Goal: Task Accomplishment & Management: Manage account settings

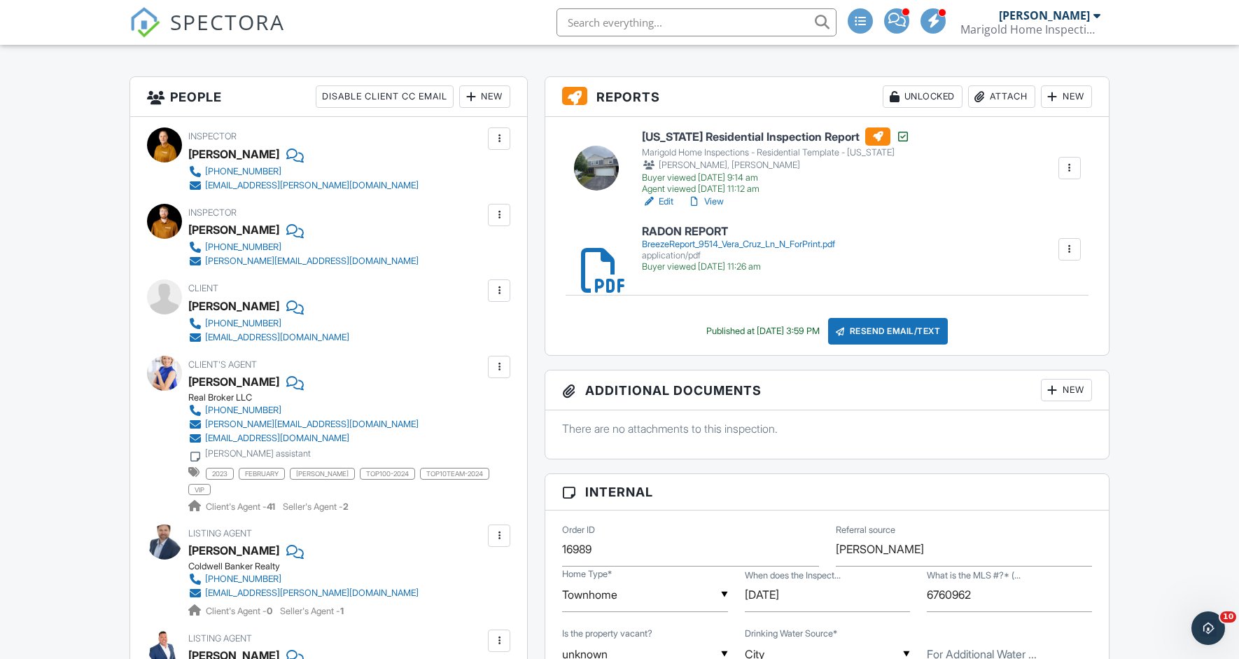
click at [599, 19] on input "text" at bounding box center [697, 22] width 280 height 28
type input "14767"
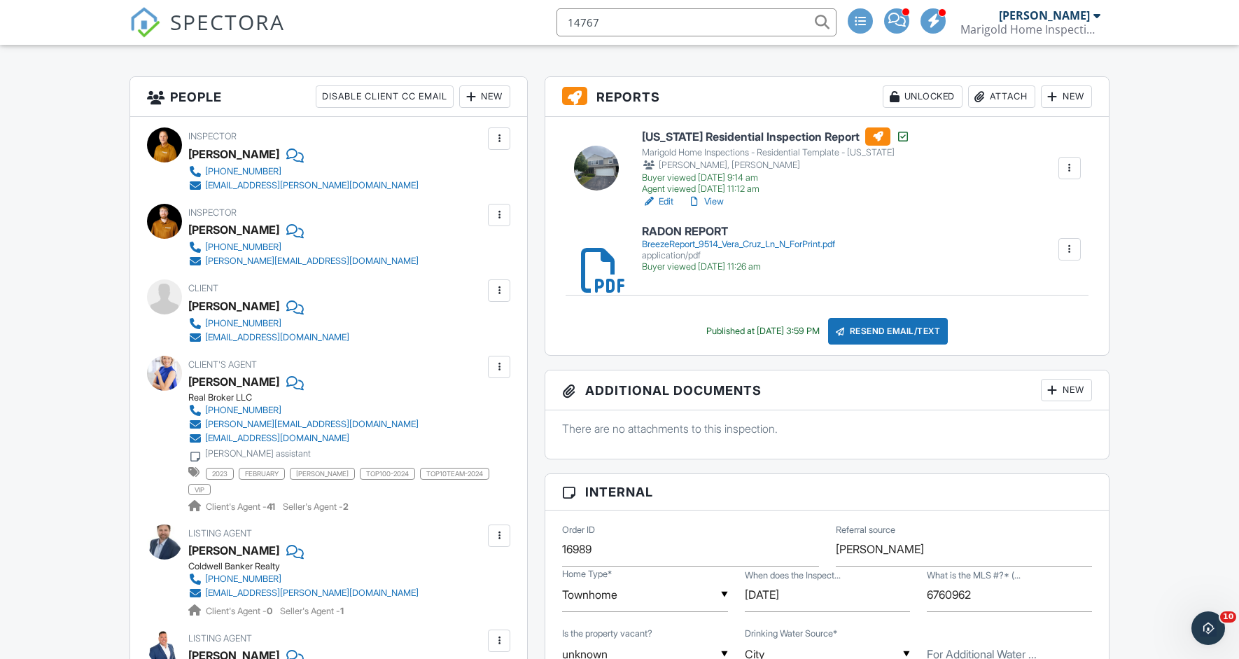
drag, startPoint x: 612, startPoint y: 25, endPoint x: 559, endPoint y: 15, distance: 53.4
click at [559, 15] on input "14767" at bounding box center [697, 22] width 280 height 28
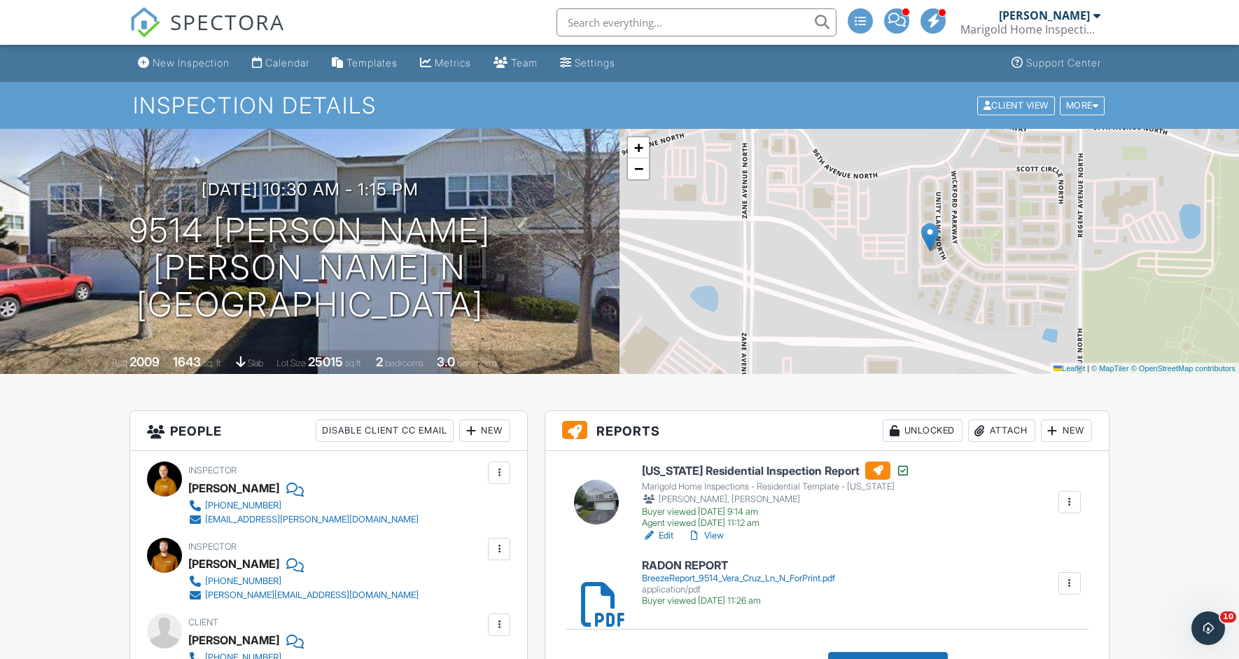
click at [711, 533] on link "View" at bounding box center [706, 536] width 36 height 14
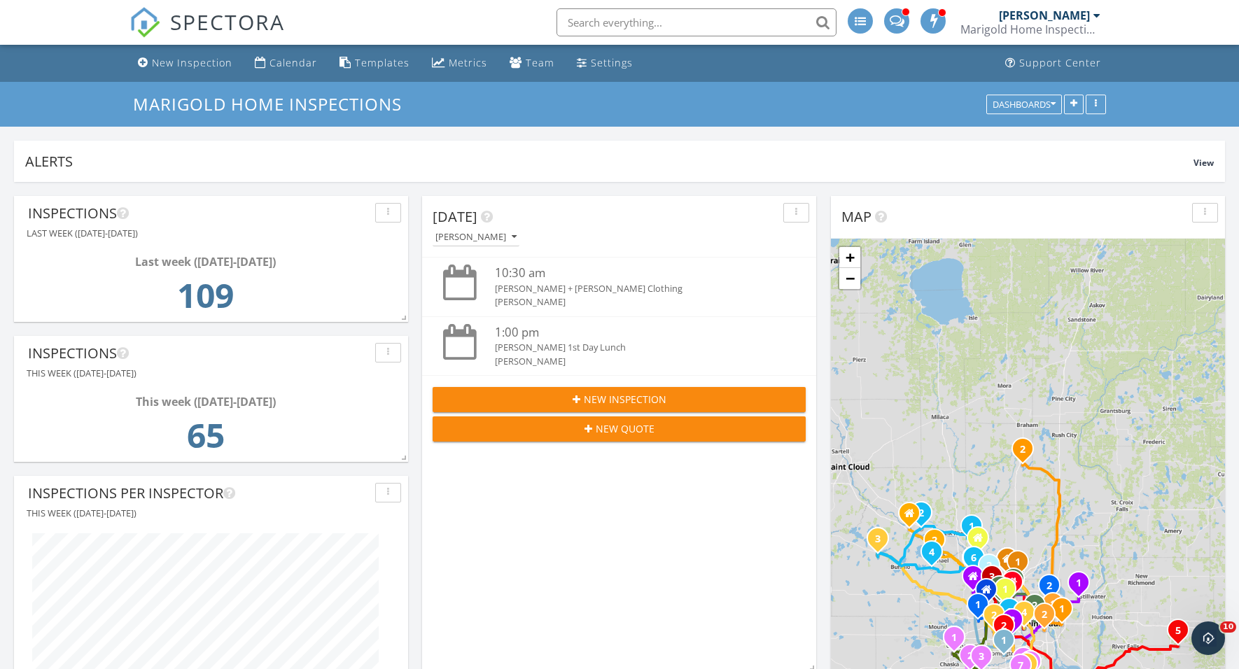
click at [629, 27] on input "text" at bounding box center [697, 22] width 280 height 28
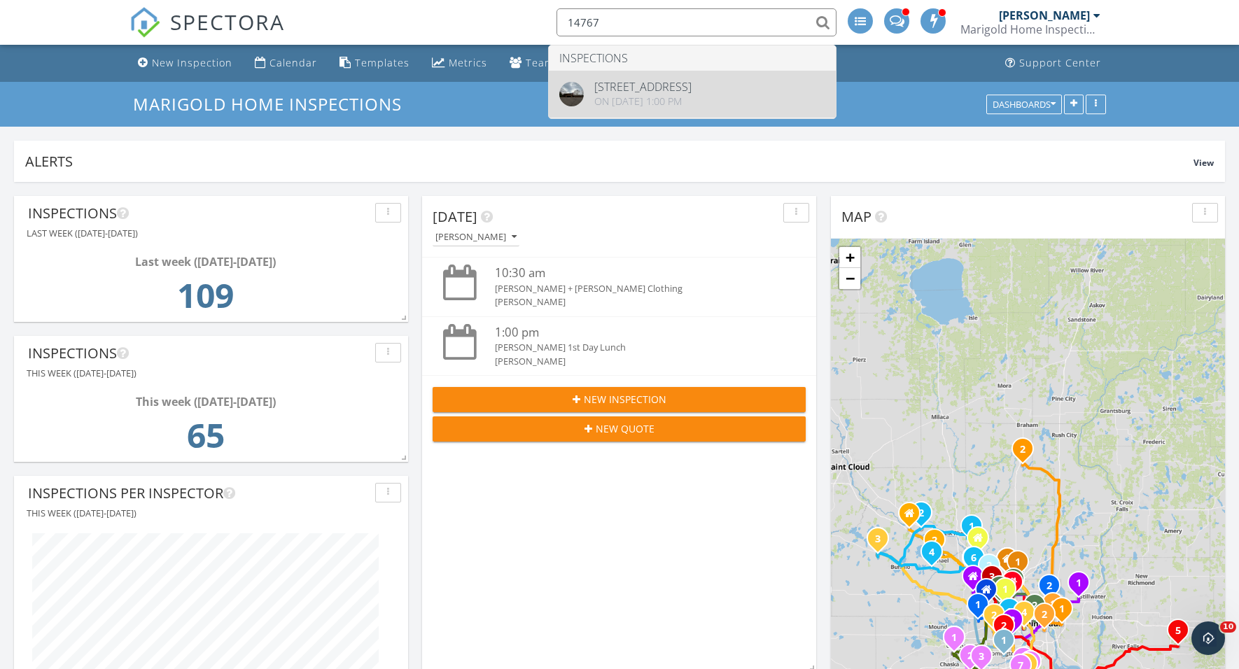
type input "14767"
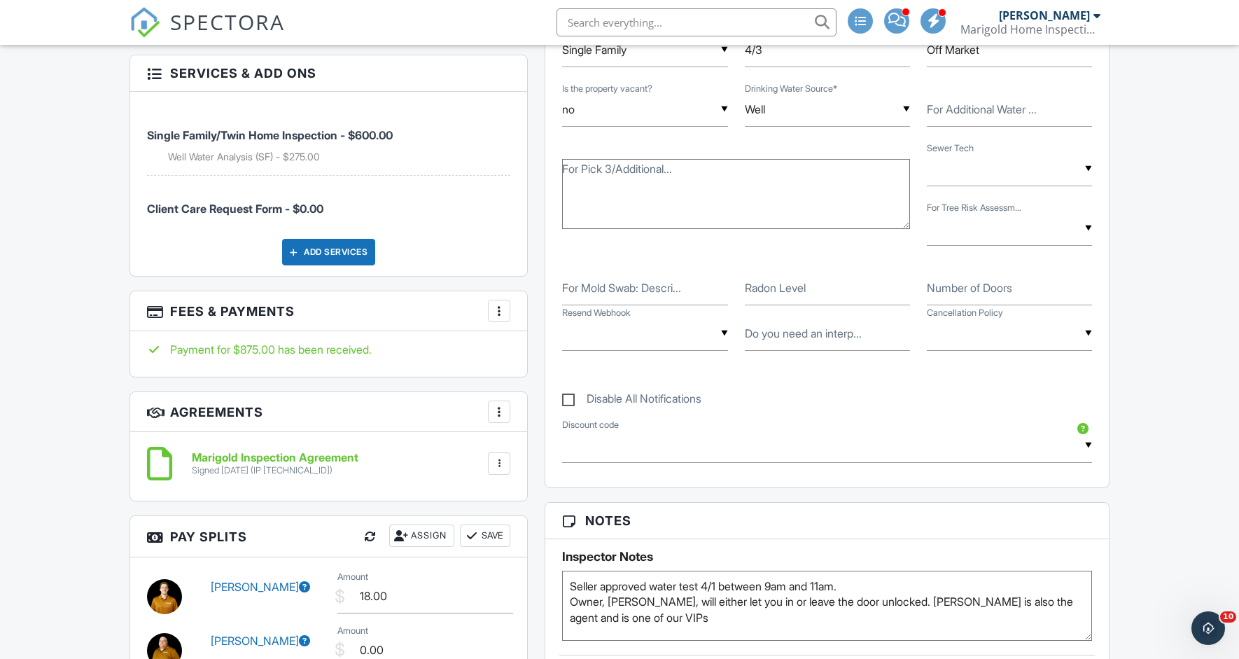
click at [497, 456] on div at bounding box center [499, 463] width 14 height 14
click at [312, 452] on h6 "Marigold Inspection Agreement" at bounding box center [275, 458] width 167 height 13
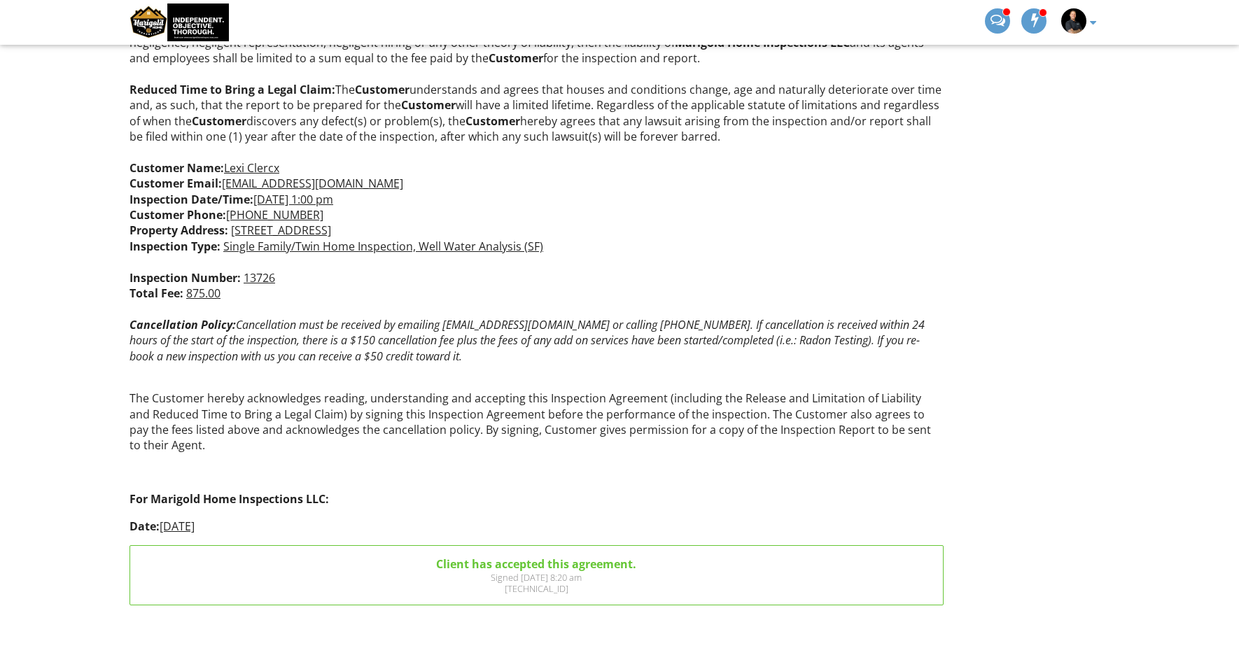
scroll to position [1279, 0]
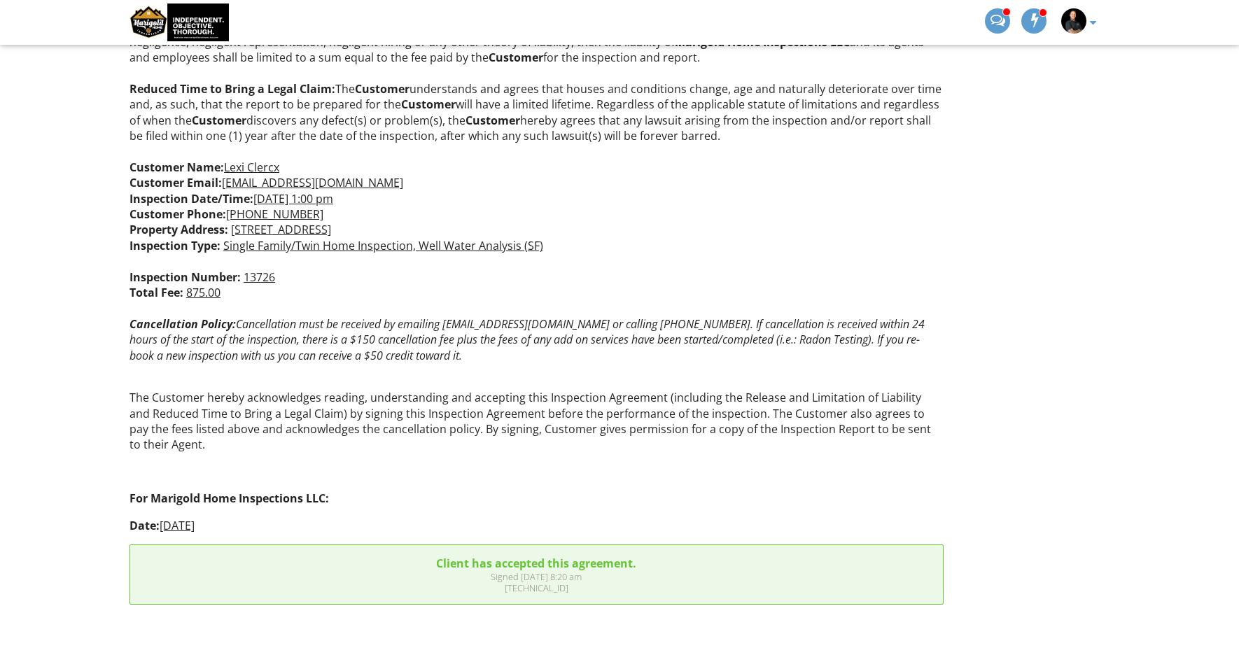
click at [552, 578] on div "Signed [DATE] 8:20 am" at bounding box center [537, 576] width 792 height 11
click at [567, 565] on div "Client has accepted this agreement." at bounding box center [537, 563] width 792 height 15
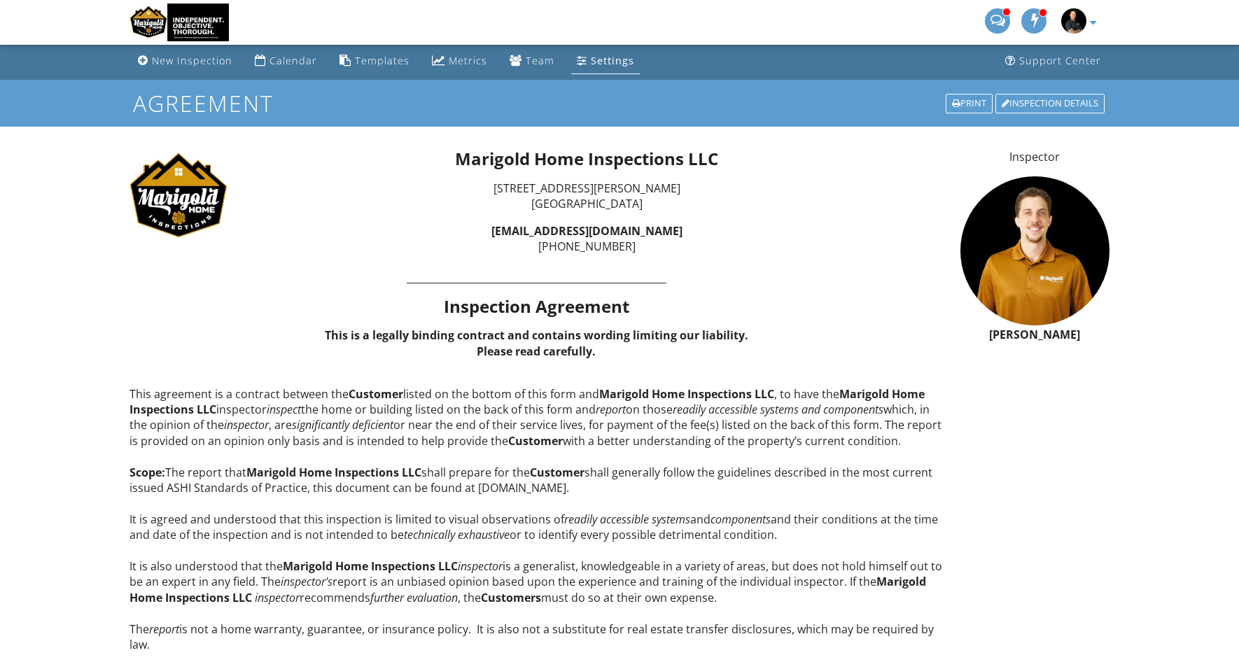
scroll to position [3, 0]
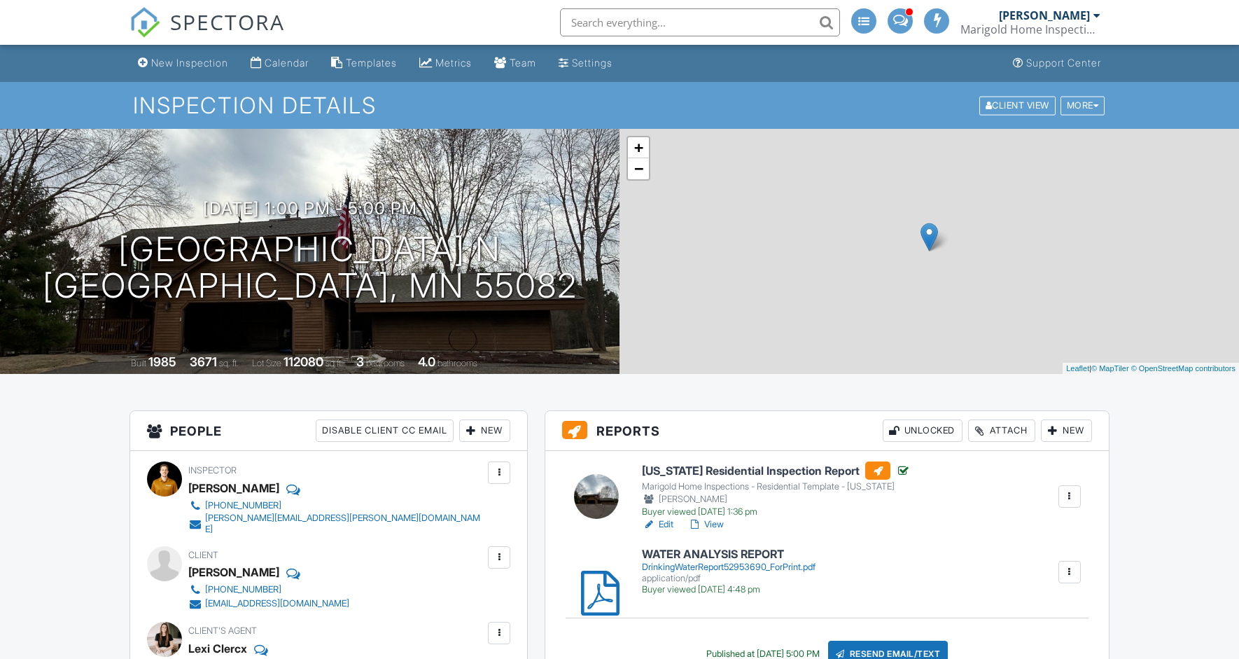
scroll to position [867, 0]
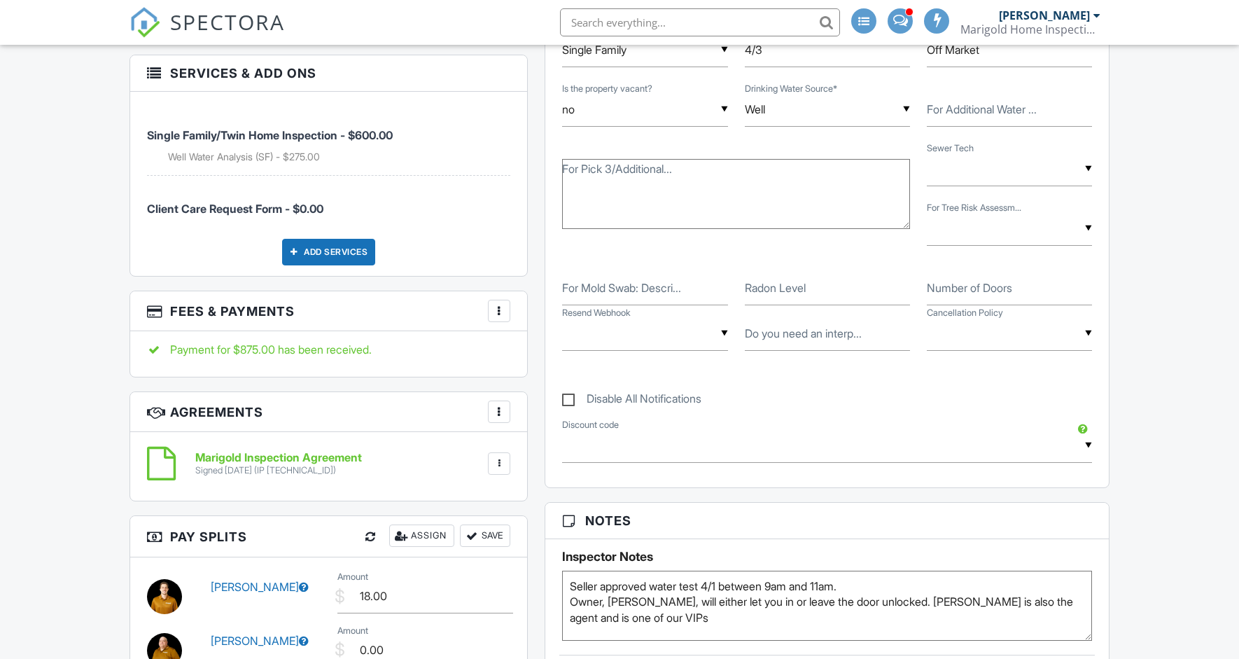
click at [508, 452] on div at bounding box center [499, 463] width 22 height 22
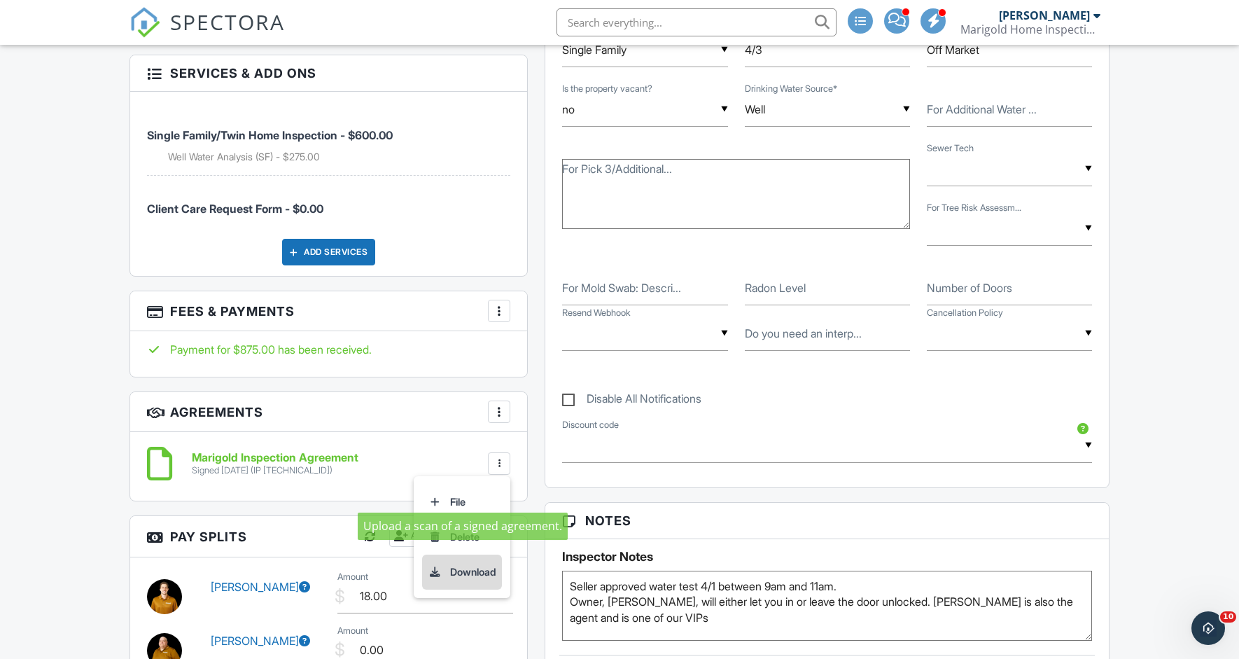
scroll to position [0, 0]
click at [479, 560] on li "Download" at bounding box center [462, 571] width 80 height 35
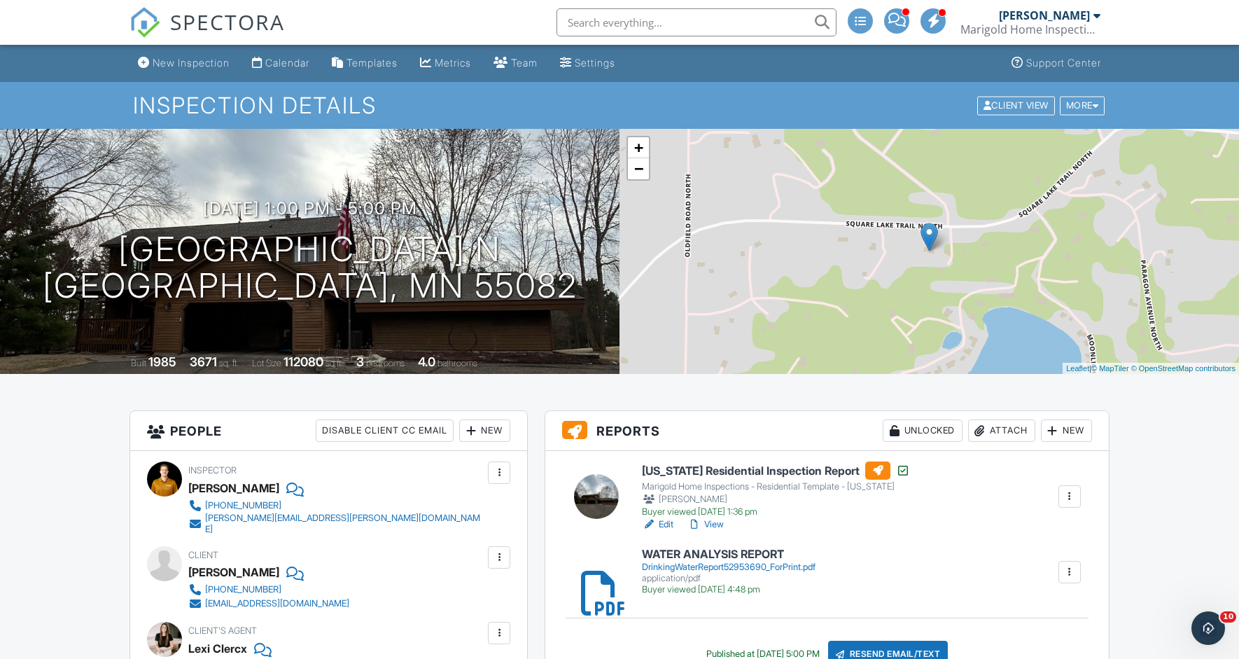
click at [270, 19] on span "SPECTORA" at bounding box center [227, 21] width 115 height 29
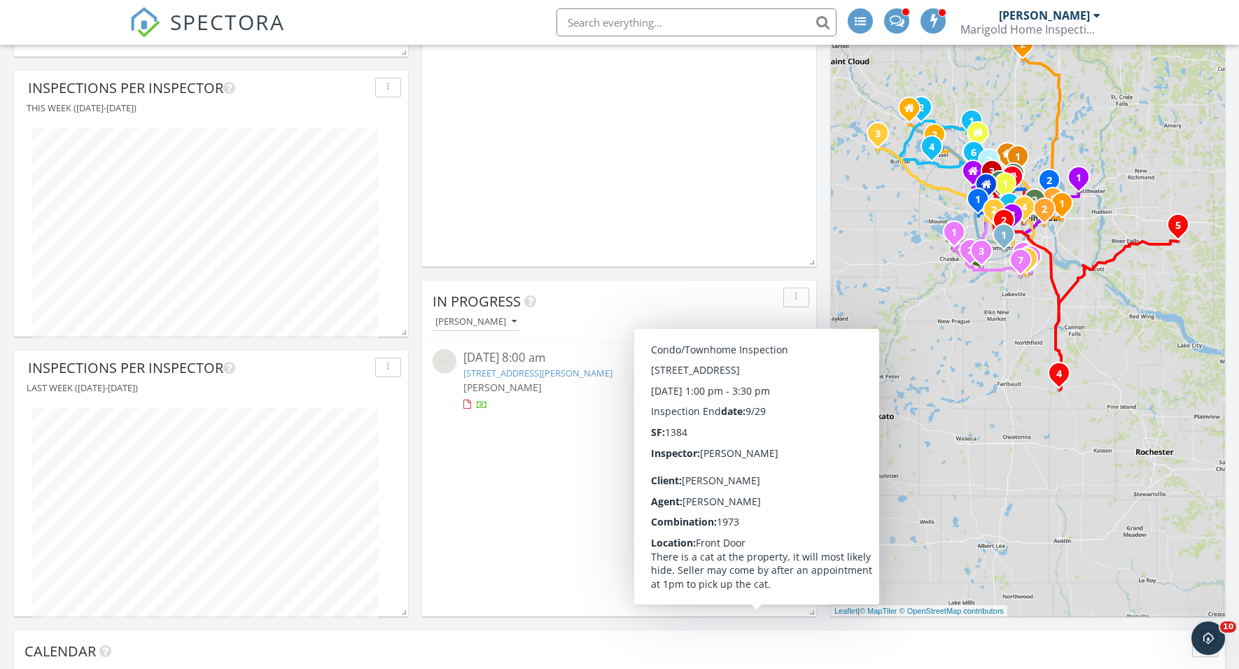
scroll to position [531, 0]
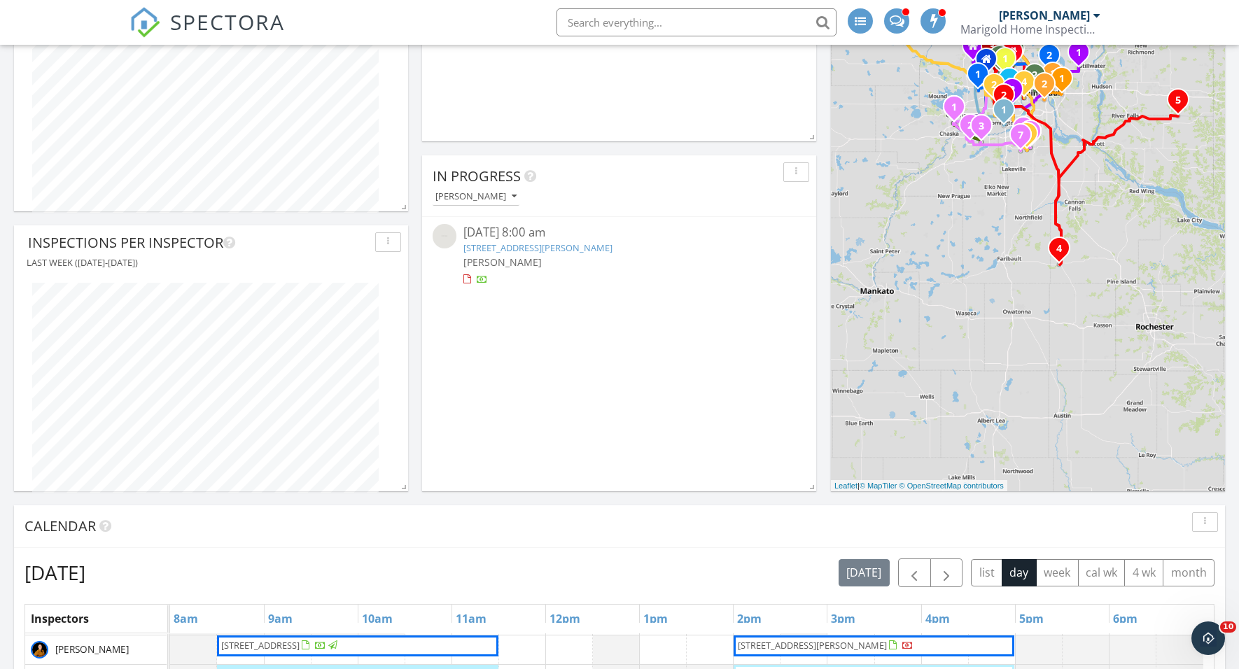
click at [823, 564] on div "[DATE] [DATE] list day week cal wk 4 wk month" at bounding box center [620, 573] width 1190 height 29
click at [952, 568] on span "button" at bounding box center [946, 573] width 17 height 17
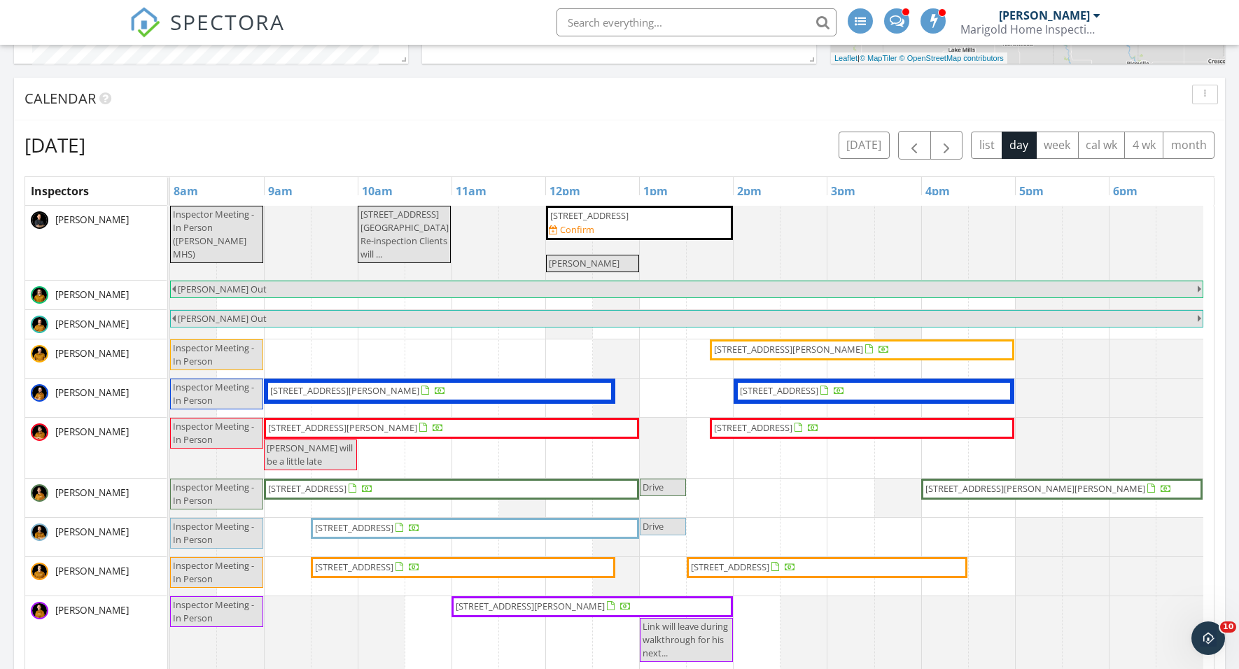
scroll to position [961, 0]
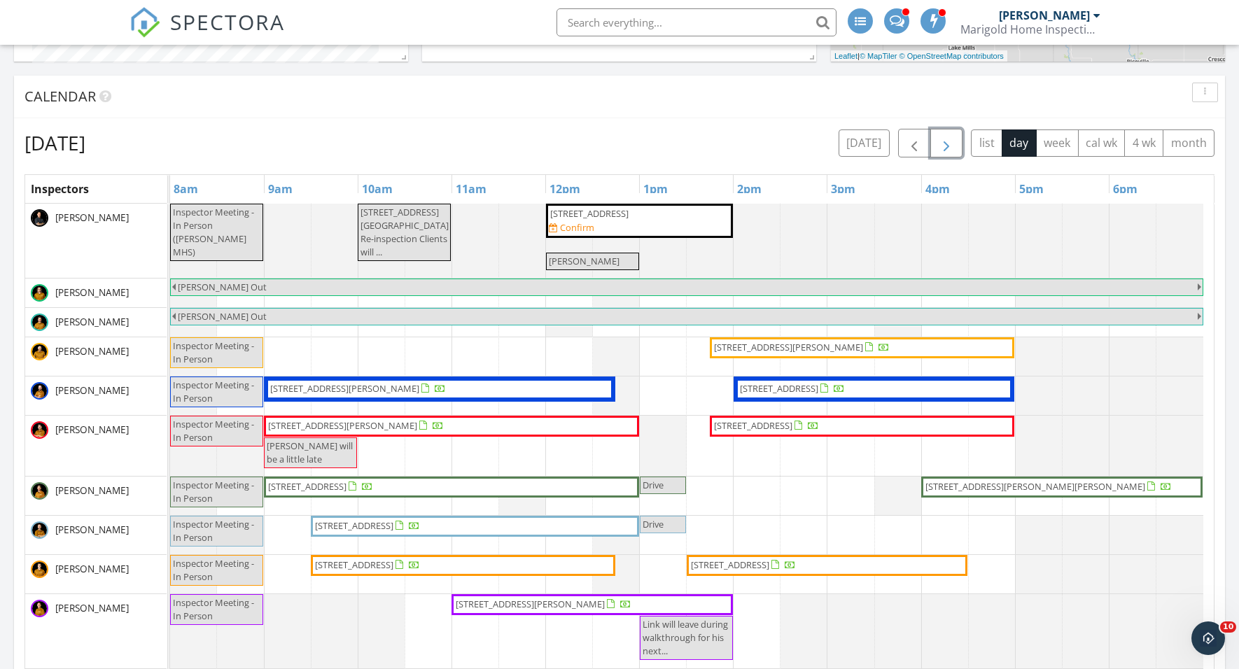
click at [630, 221] on span "[STREET_ADDRESS]" at bounding box center [589, 213] width 81 height 13
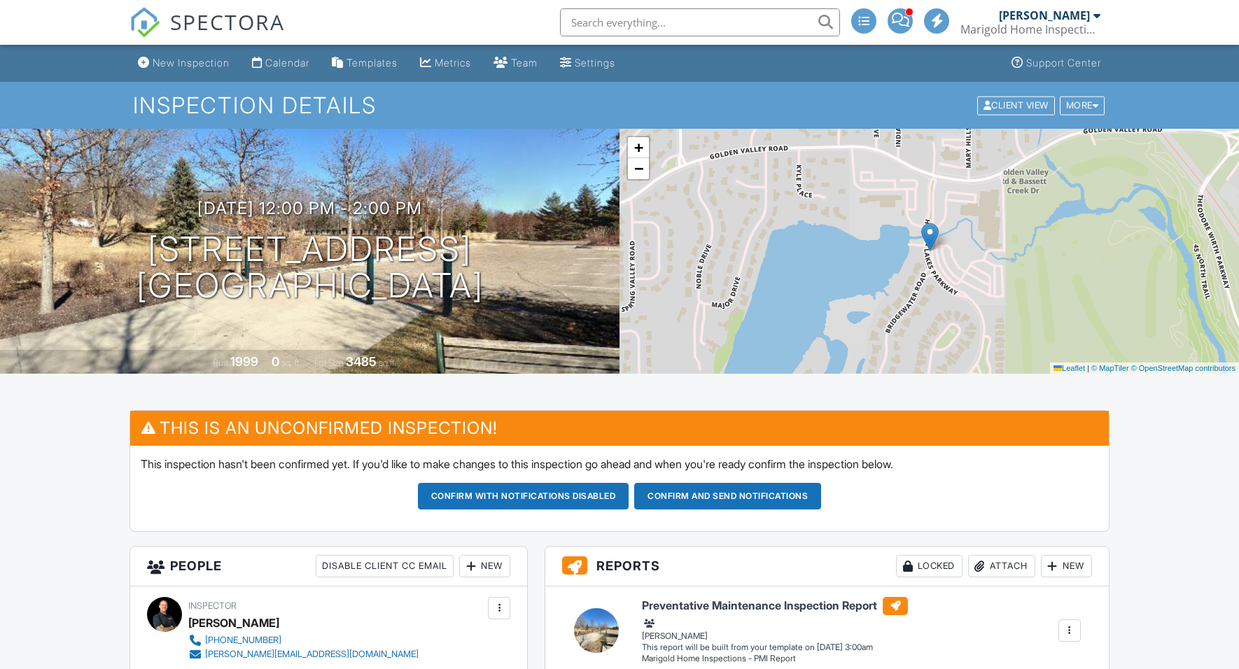
scroll to position [226, 0]
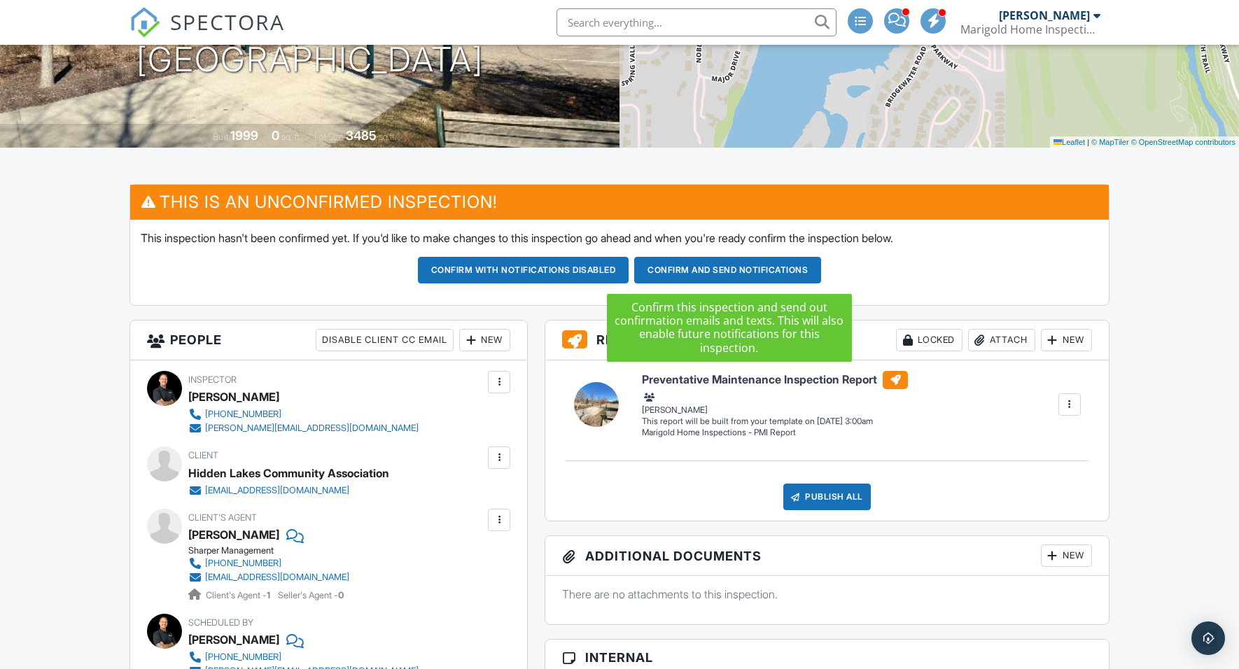
click at [662, 271] on button "Confirm and send notifications" at bounding box center [727, 270] width 187 height 27
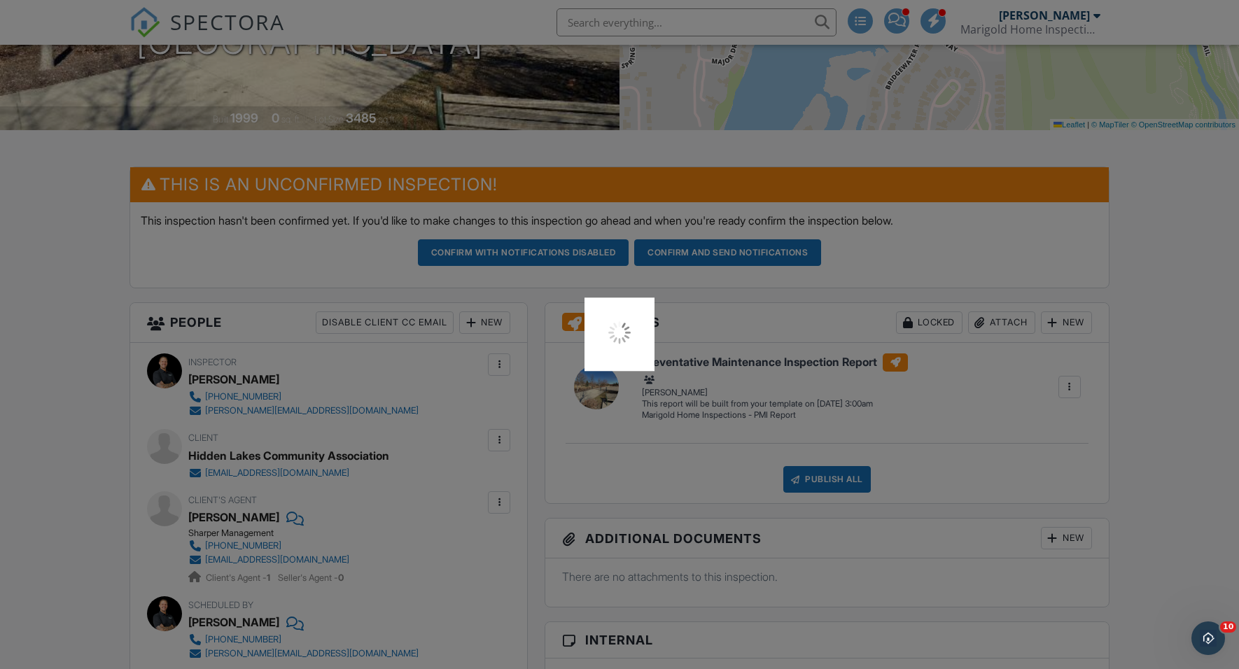
scroll to position [245, 0]
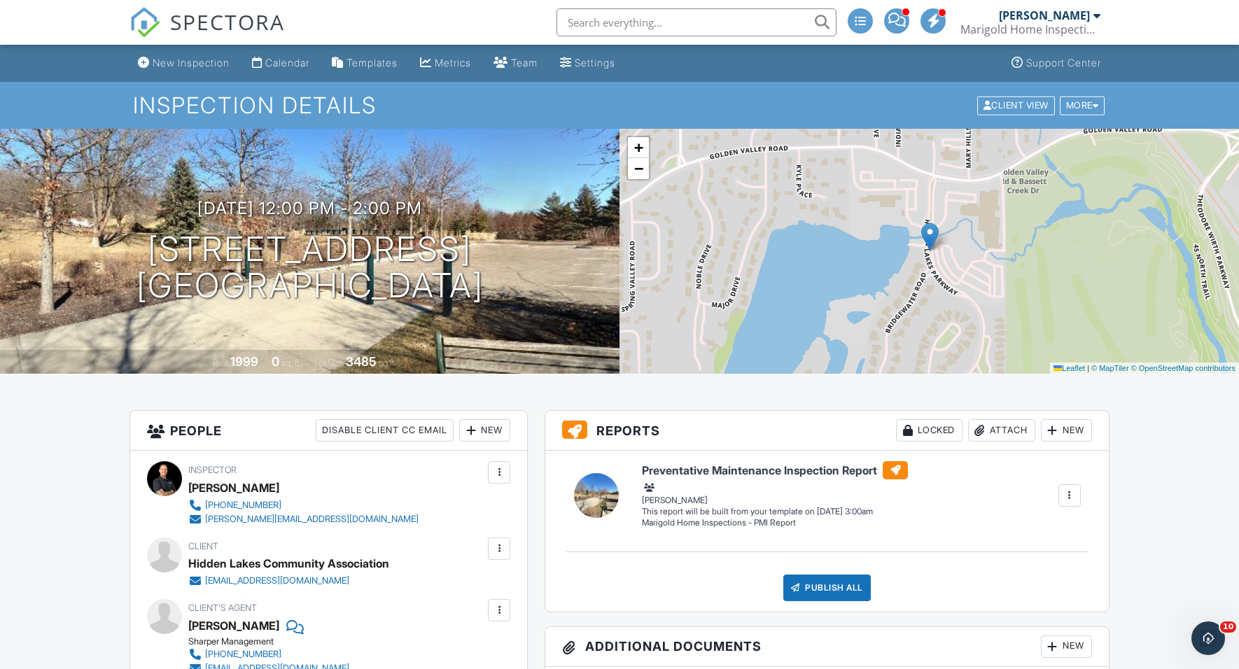
click at [246, 22] on span "SPECTORA" at bounding box center [227, 21] width 115 height 29
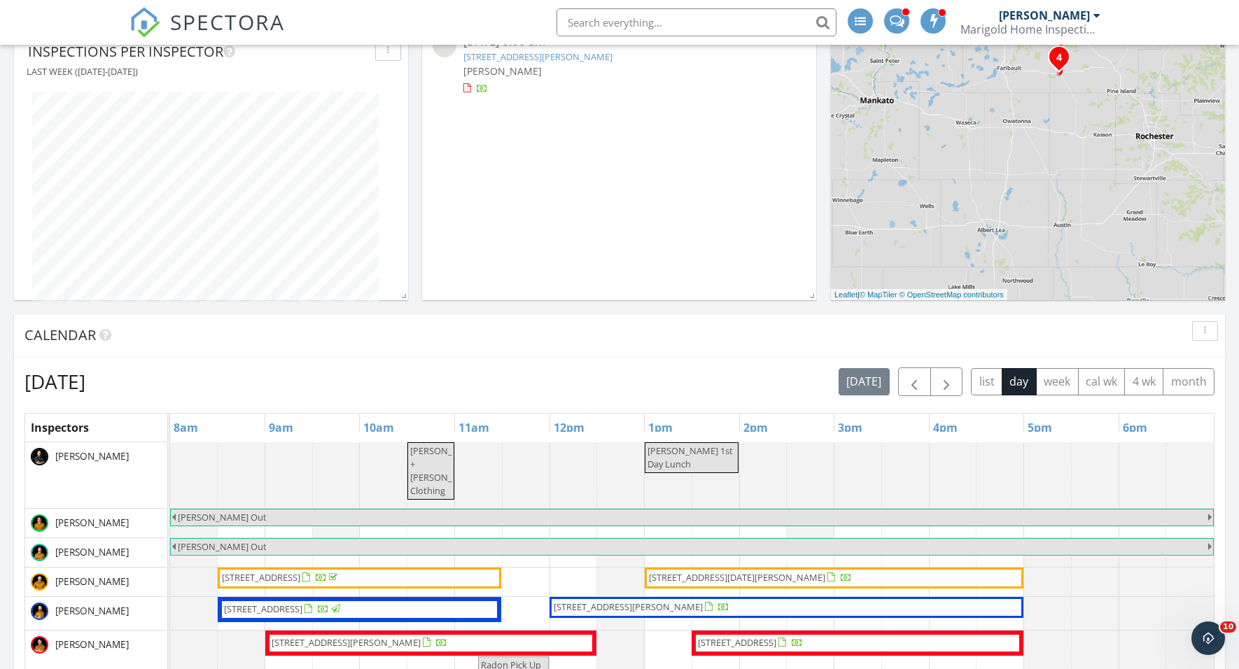
scroll to position [880, 0]
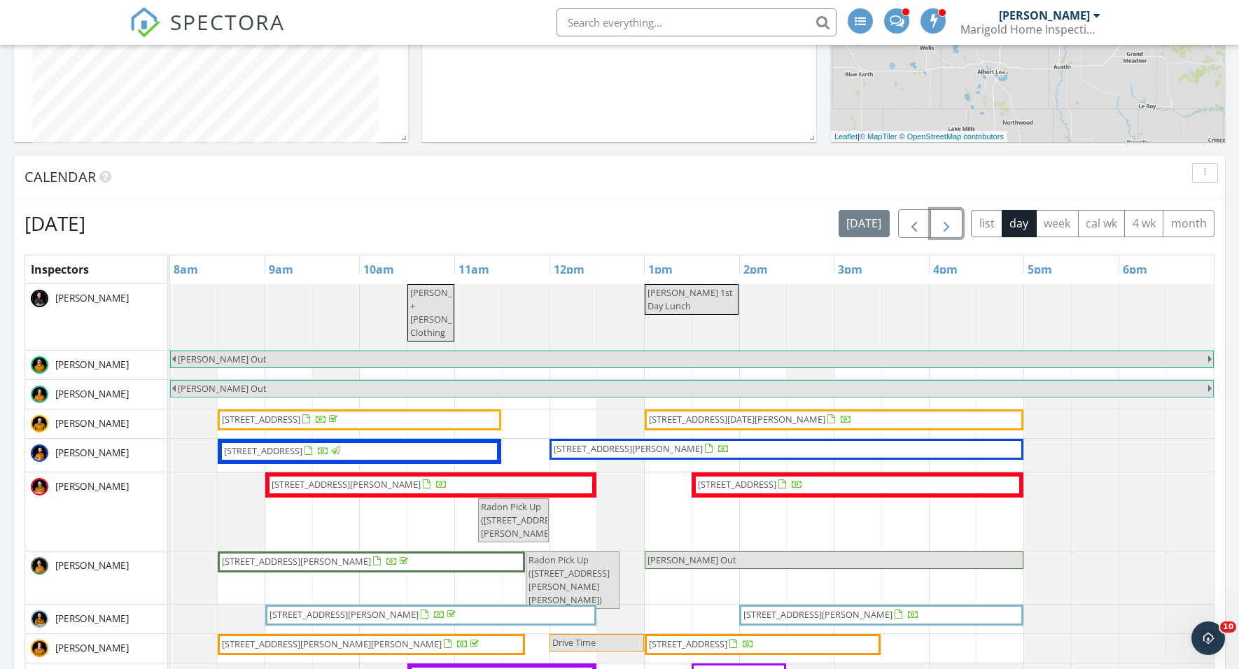
click at [948, 222] on span "button" at bounding box center [946, 224] width 17 height 17
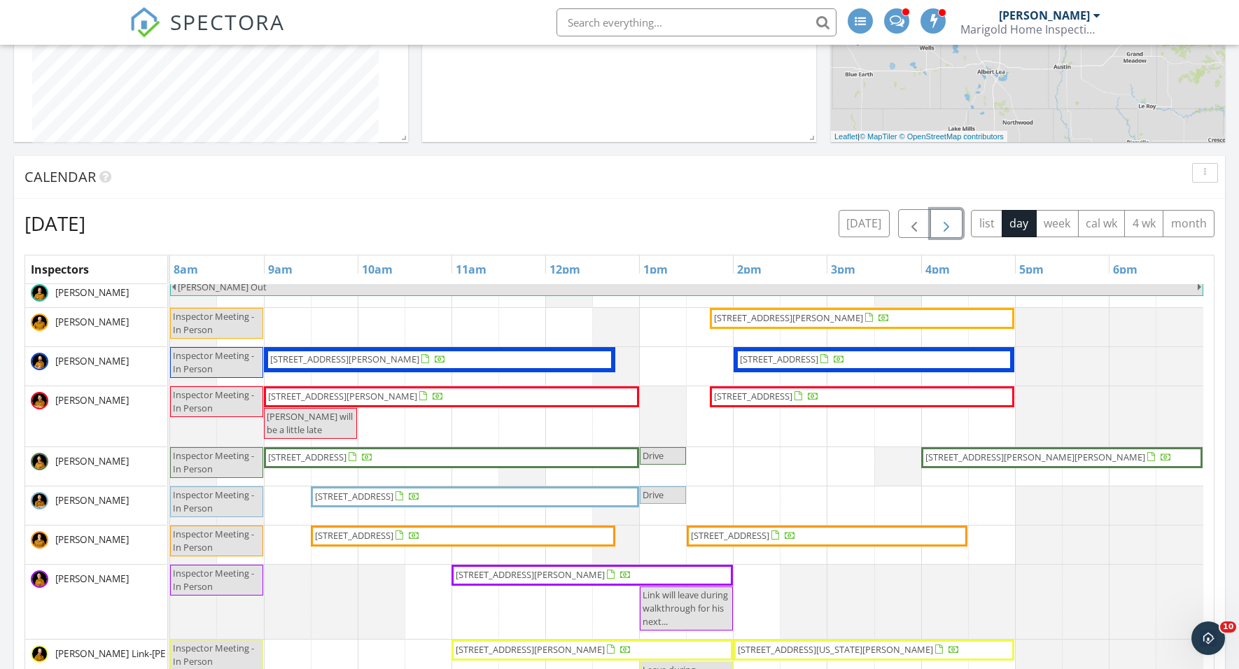
scroll to position [0, 0]
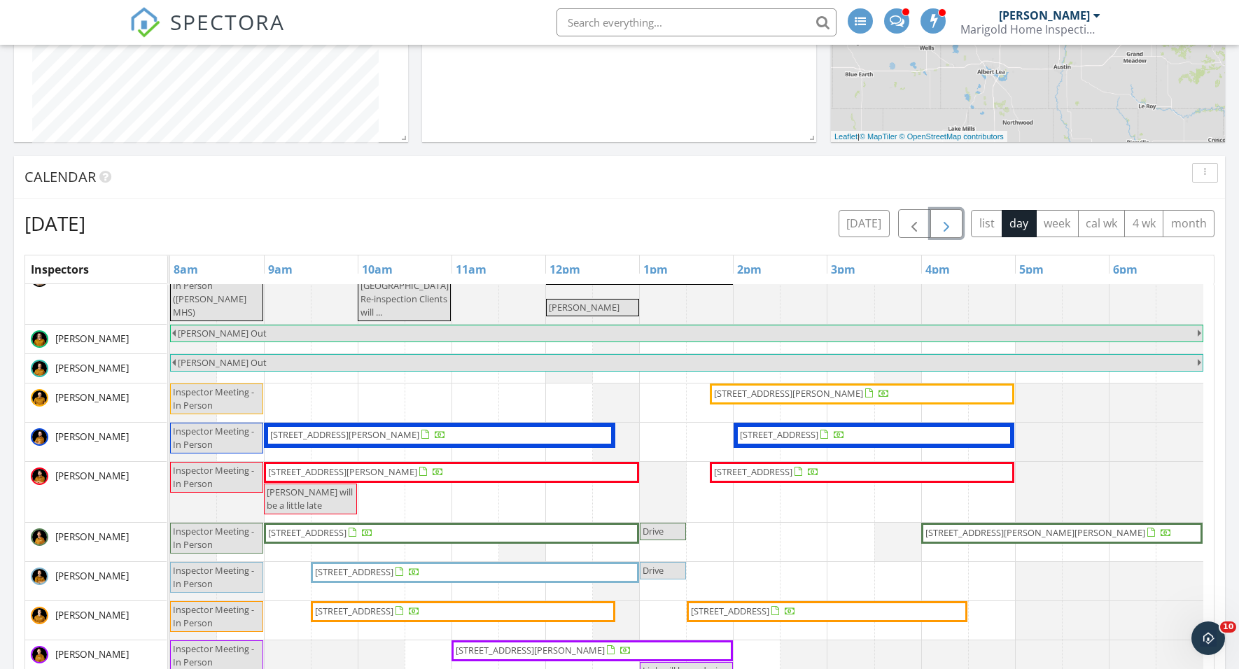
click at [942, 230] on span "button" at bounding box center [946, 224] width 17 height 17
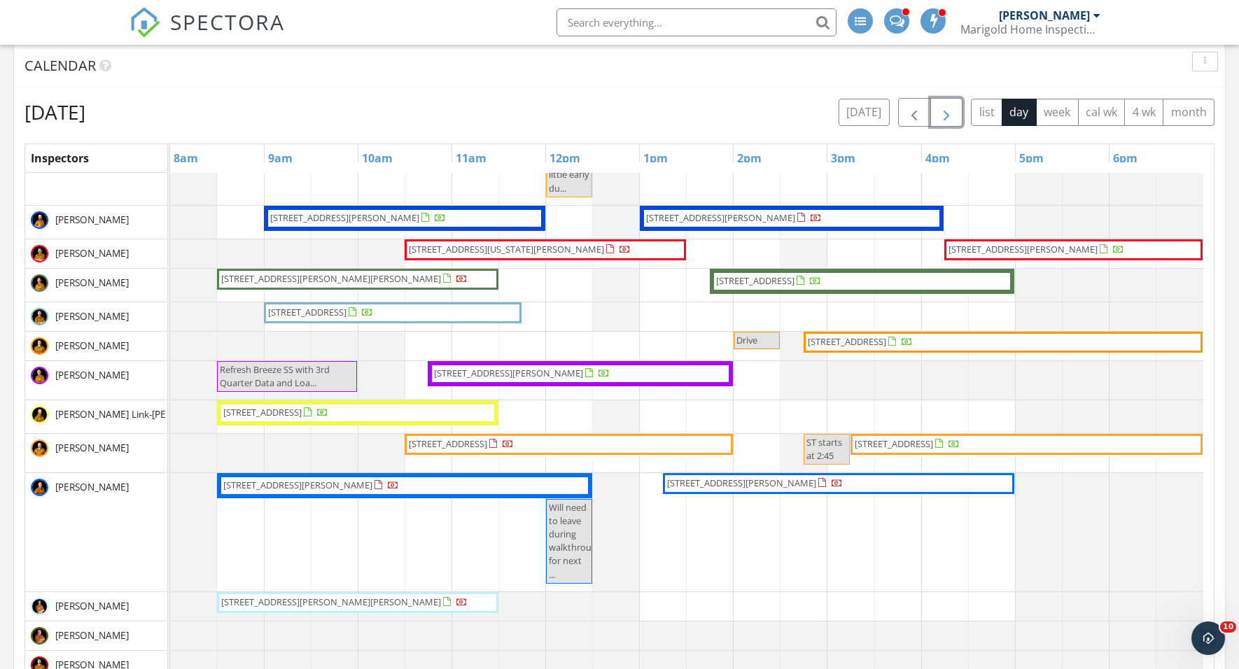
click at [948, 111] on span "button" at bounding box center [946, 112] width 17 height 17
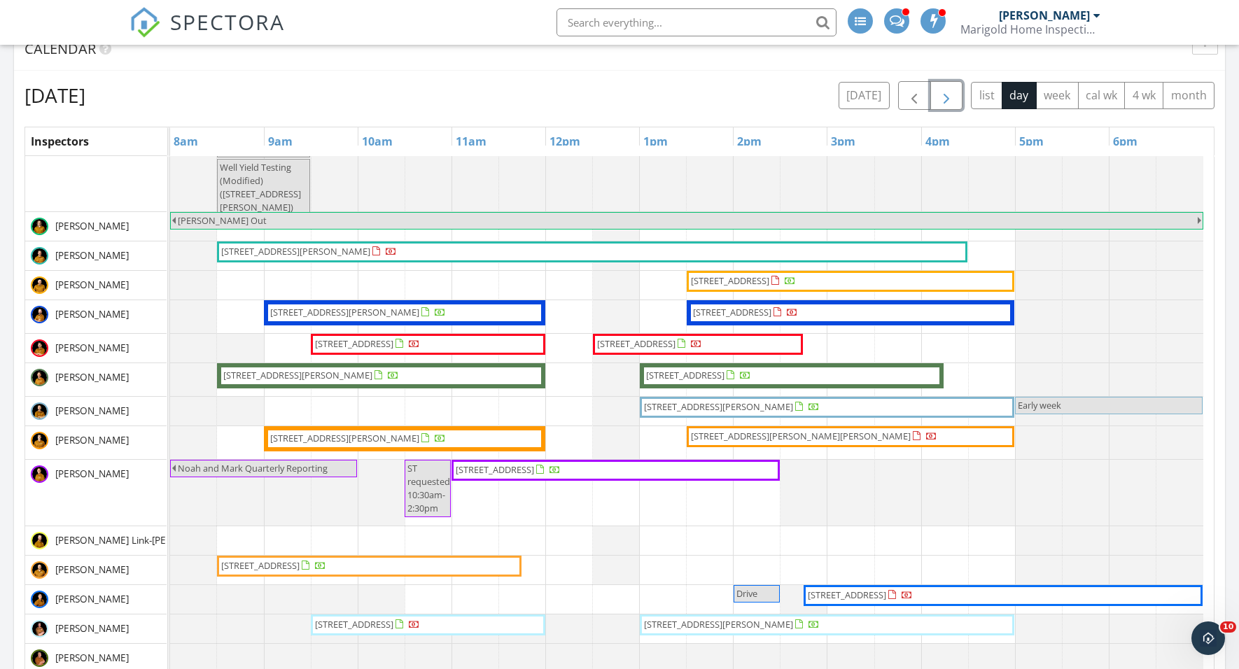
click at [956, 95] on button "button" at bounding box center [946, 95] width 33 height 29
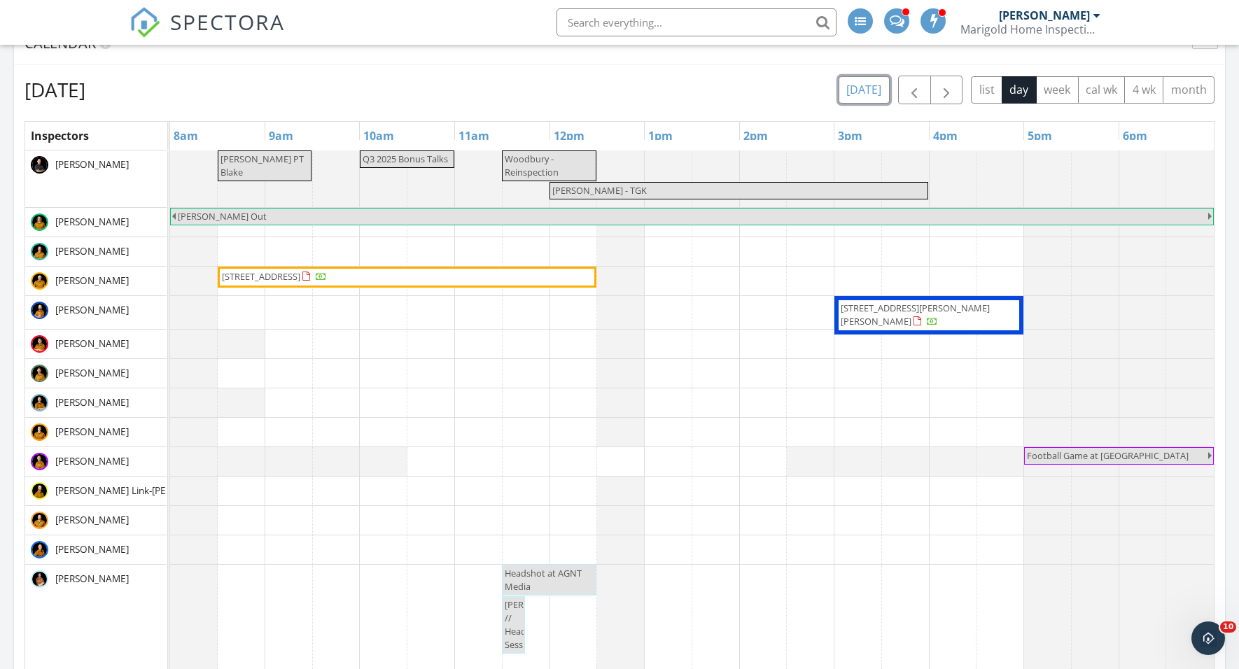
click at [851, 93] on button "[DATE]" at bounding box center [864, 89] width 51 height 27
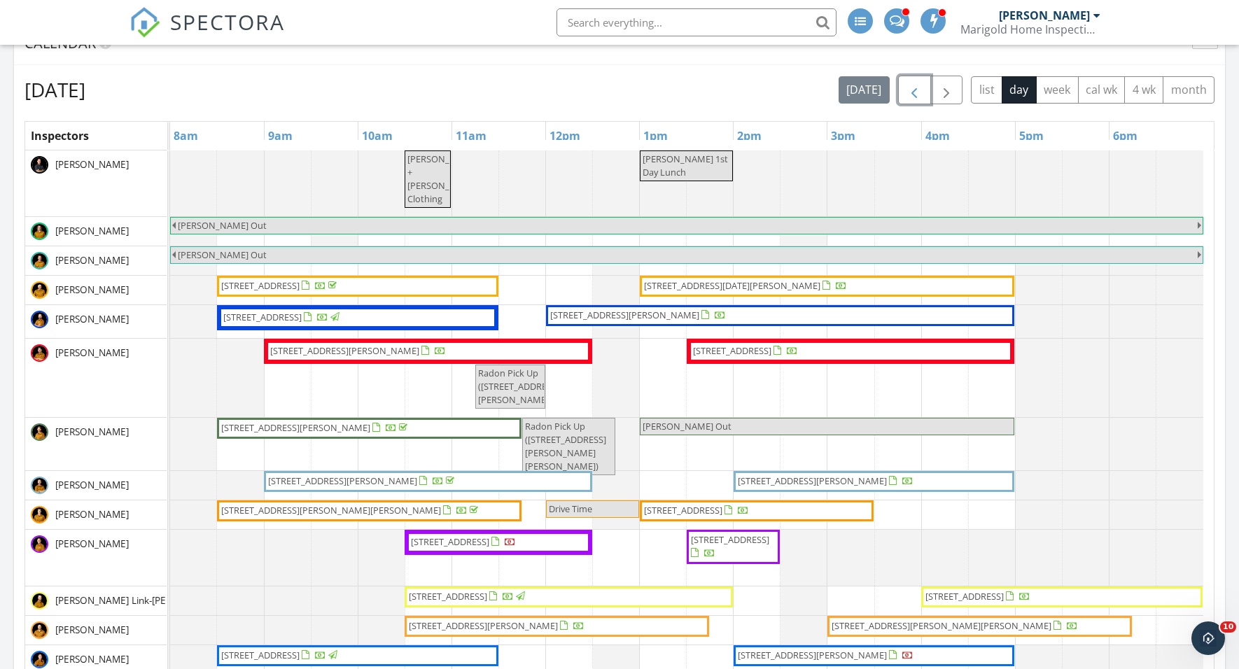
click at [907, 92] on span "button" at bounding box center [914, 90] width 17 height 17
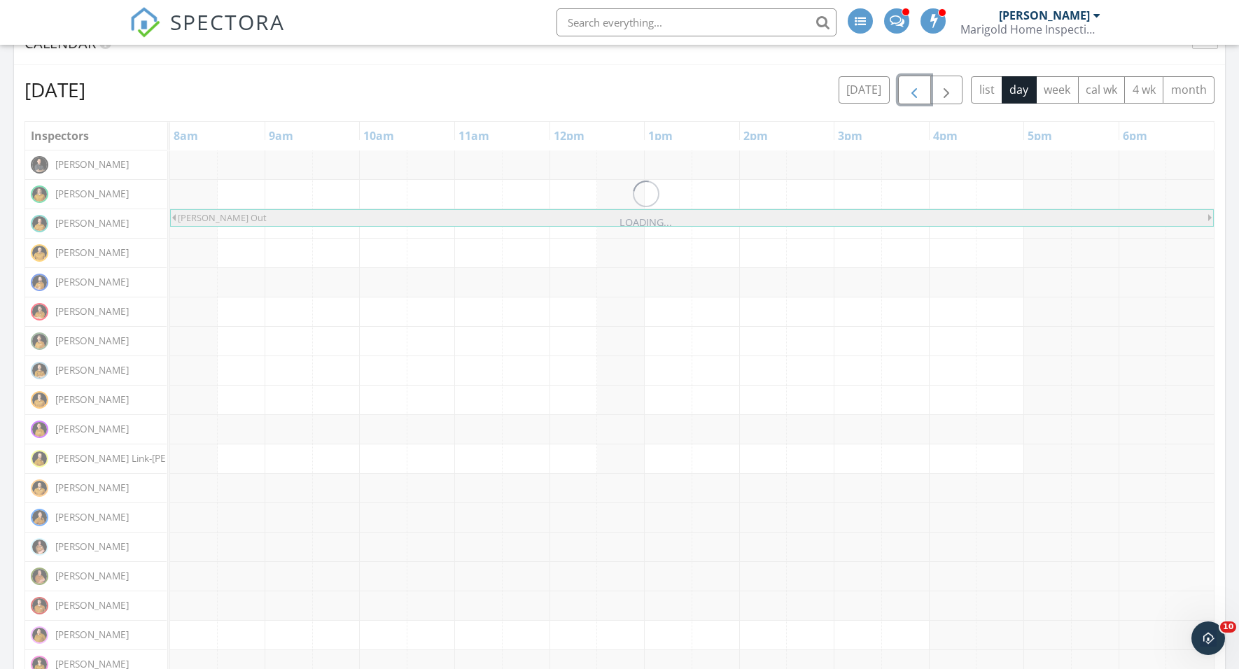
click at [907, 92] on span "button" at bounding box center [914, 90] width 17 height 17
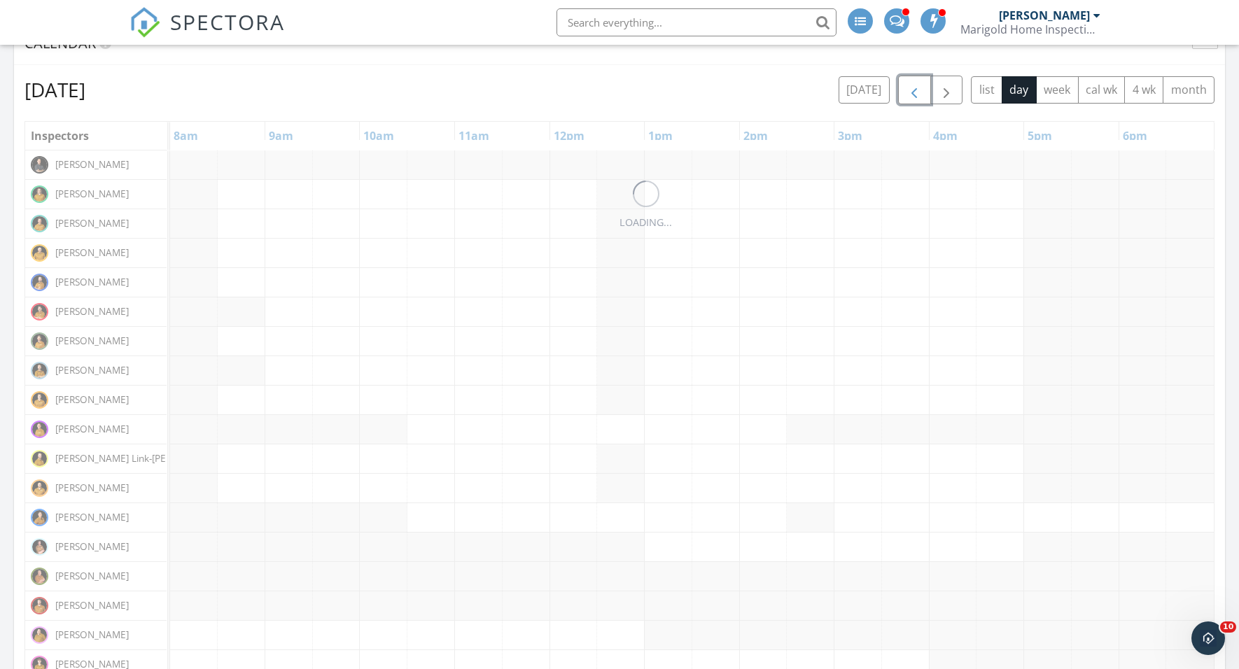
click at [907, 92] on span "button" at bounding box center [914, 90] width 17 height 17
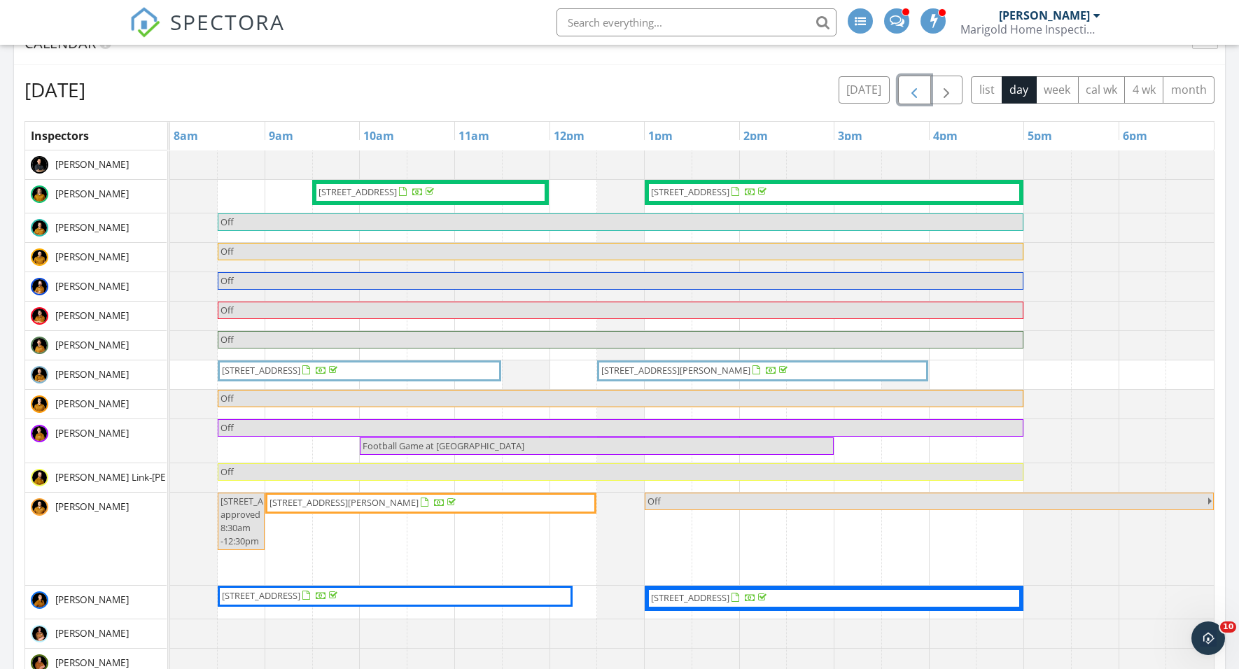
click at [907, 92] on span "button" at bounding box center [914, 90] width 17 height 17
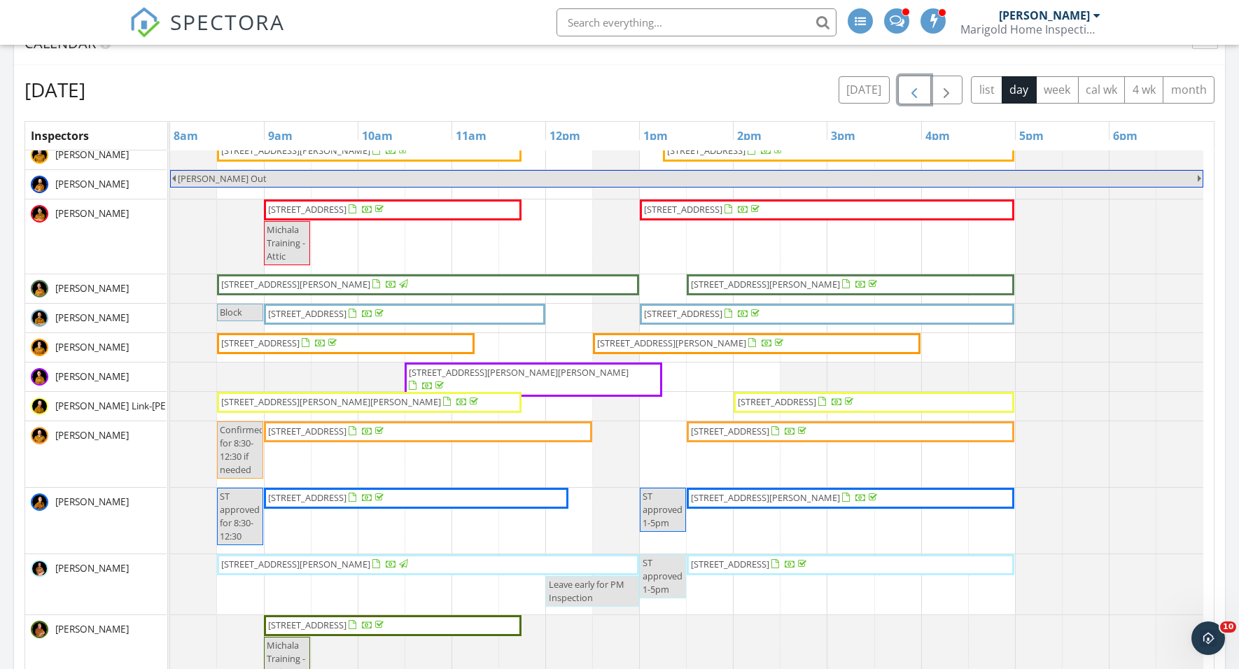
scroll to position [116, 0]
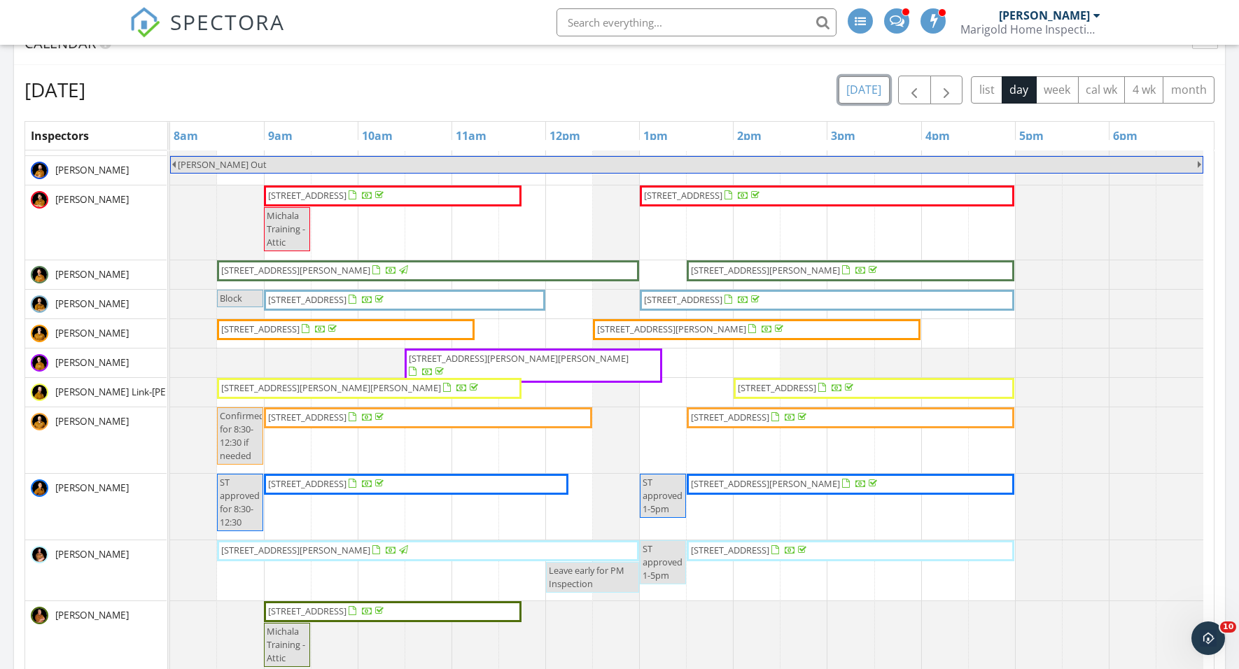
click at [868, 85] on button "[DATE]" at bounding box center [864, 89] width 51 height 27
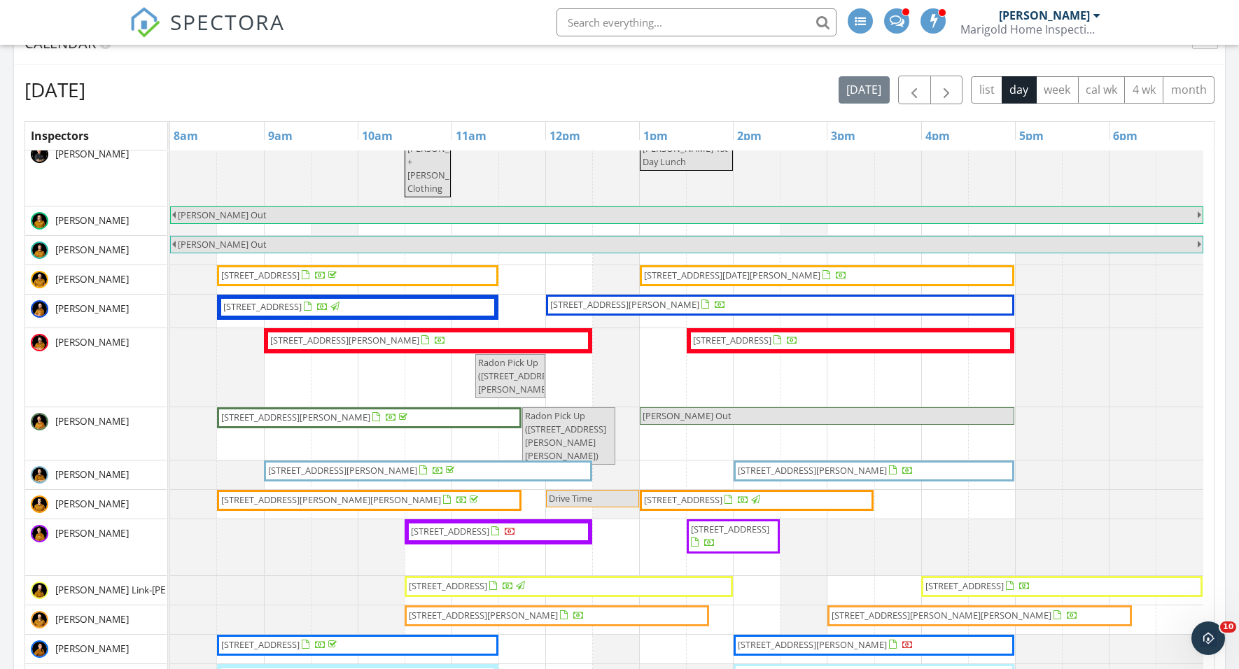
scroll to position [18, 0]
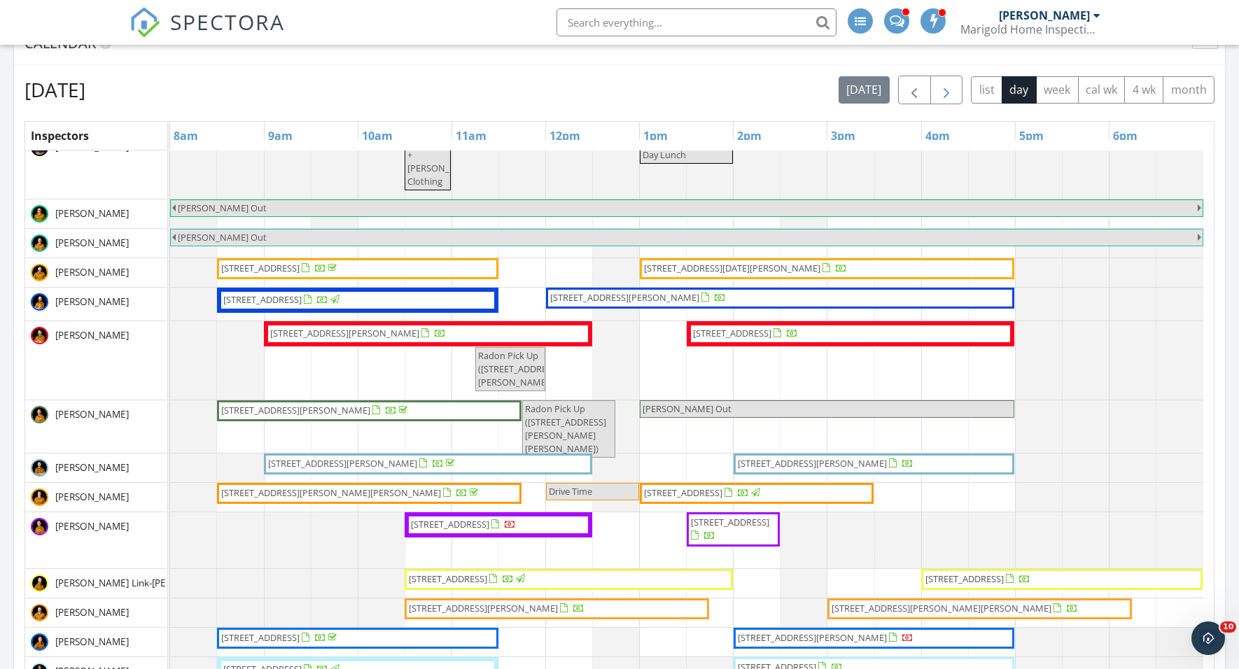
drag, startPoint x: 954, startPoint y: 74, endPoint x: 949, endPoint y: 84, distance: 10.7
click at [951, 78] on div "[DATE] [DATE] list day week cal wk 4 wk month Inspectors 8am 9am 10am 11am 12pm…" at bounding box center [619, 645] width 1211 height 1161
click at [949, 84] on span "button" at bounding box center [946, 90] width 17 height 17
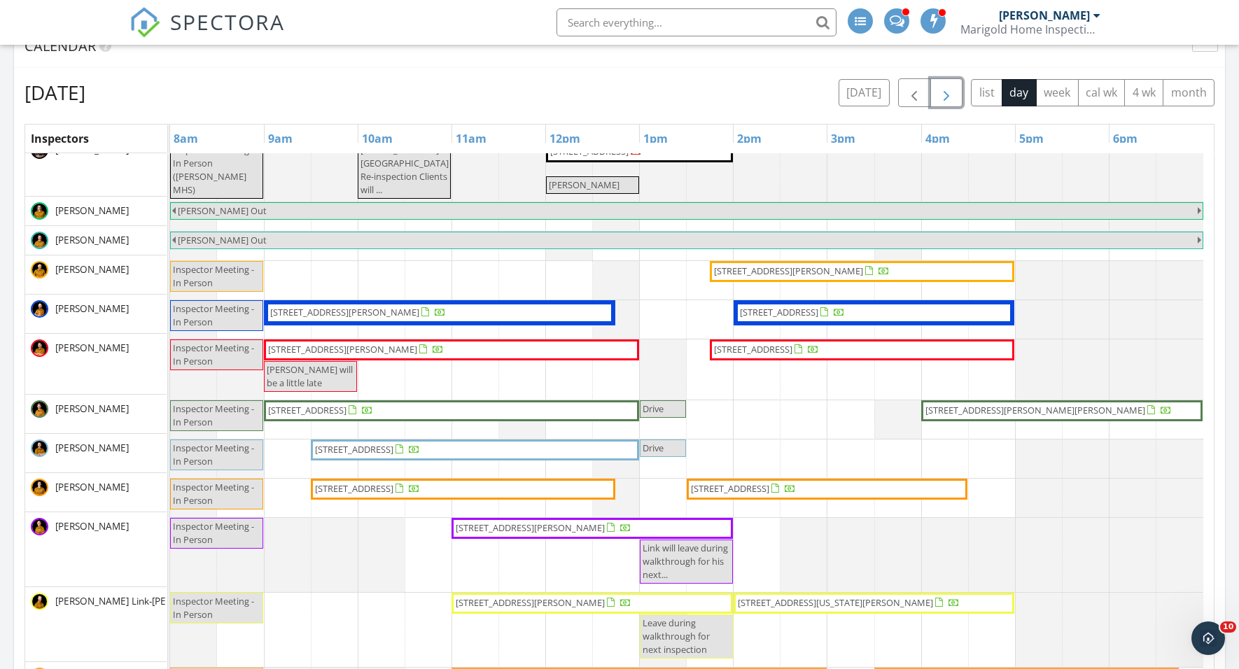
scroll to position [0, 0]
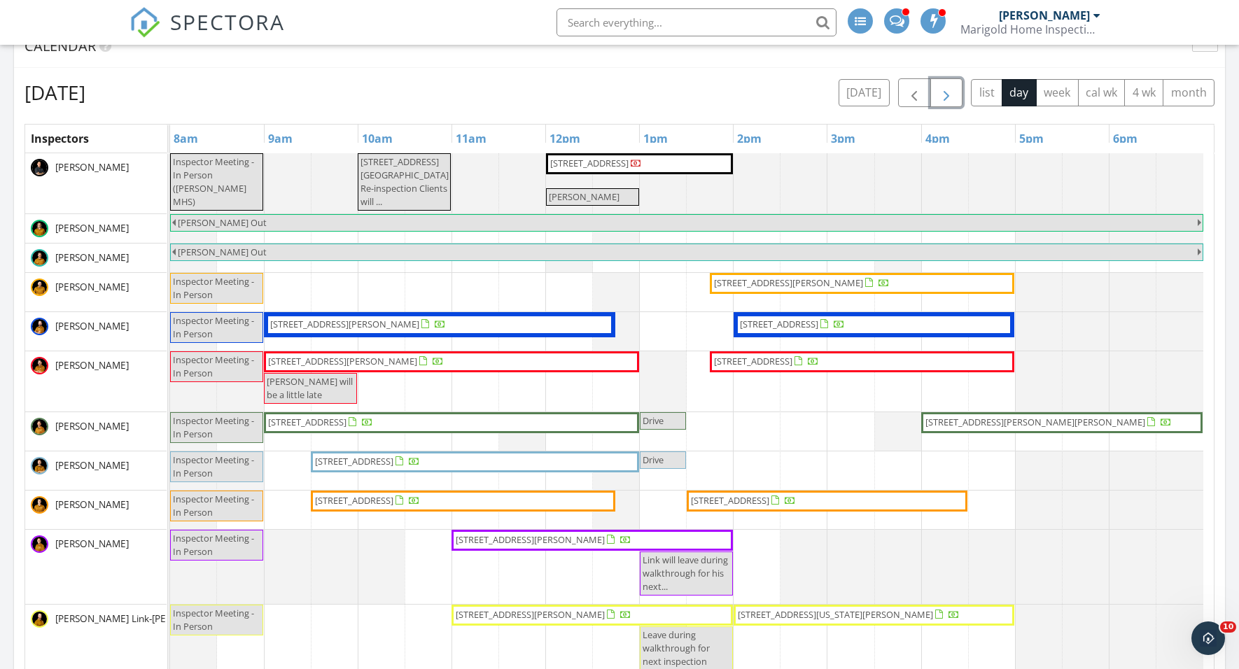
click at [944, 91] on span "button" at bounding box center [946, 93] width 17 height 17
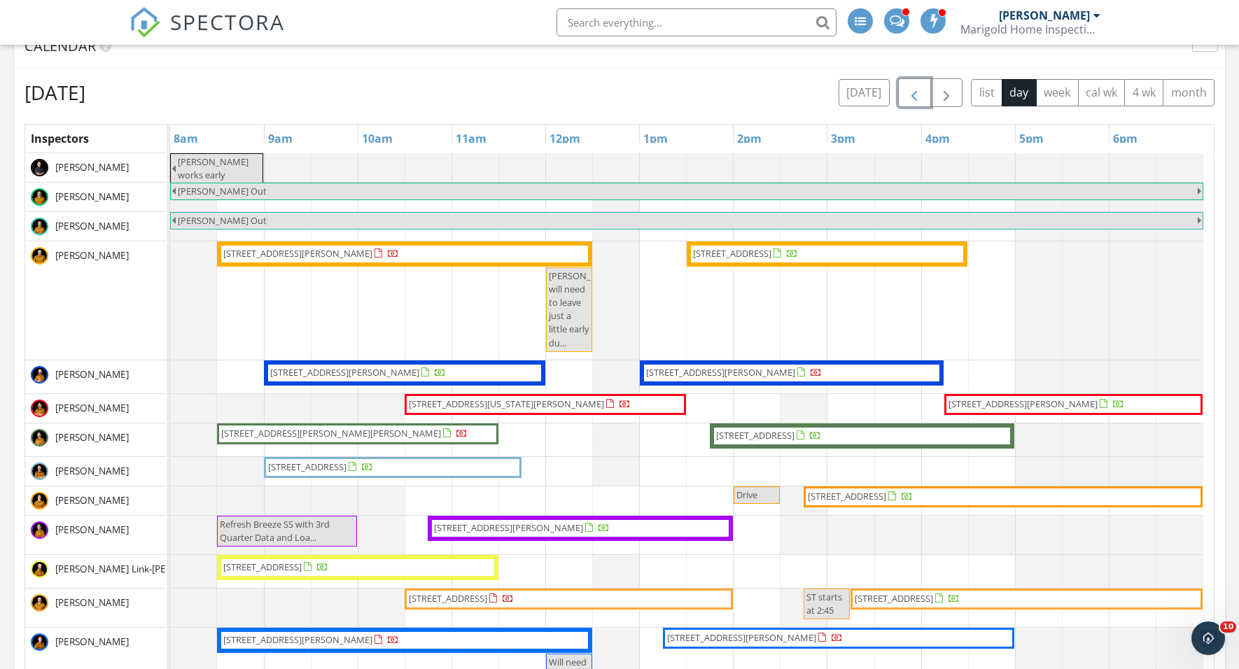
click at [910, 95] on span "button" at bounding box center [914, 93] width 17 height 17
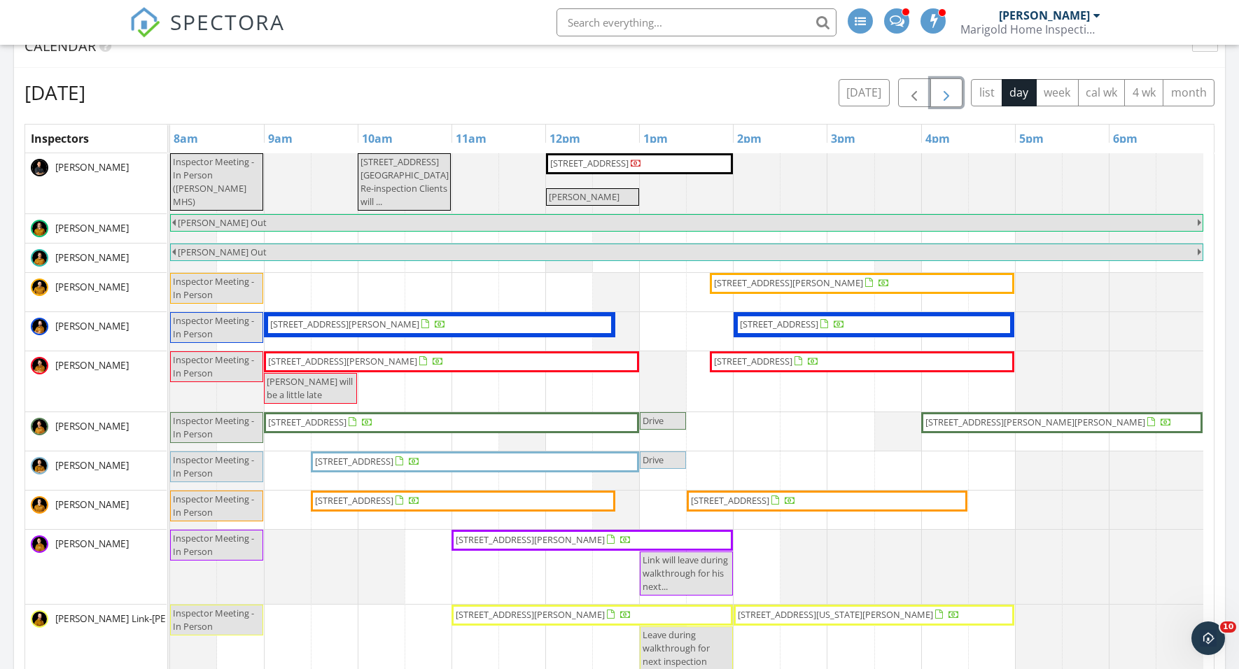
click at [954, 94] on button "button" at bounding box center [946, 92] width 33 height 29
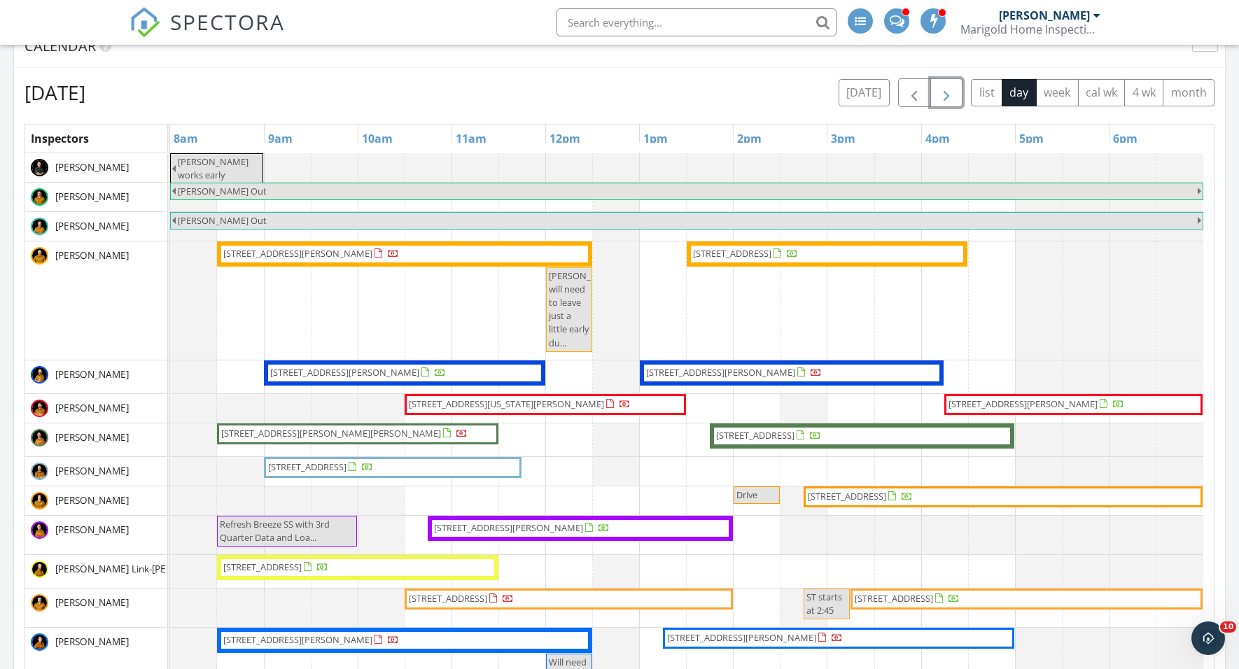
click at [954, 95] on button "button" at bounding box center [946, 92] width 33 height 29
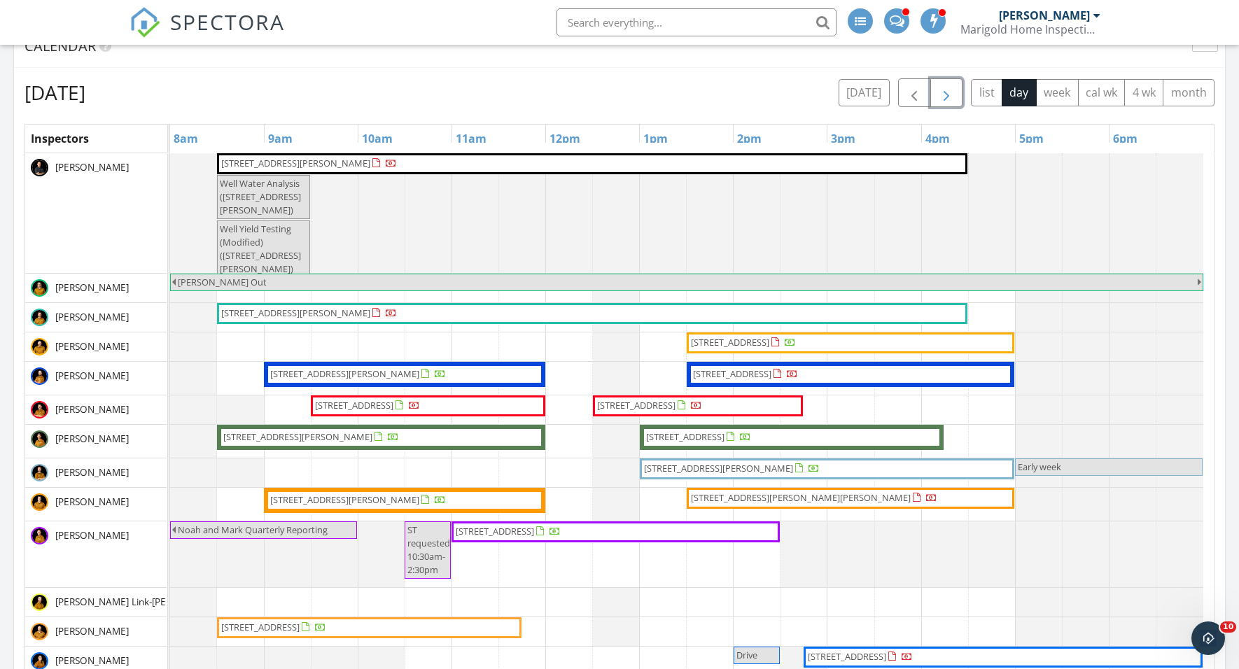
click at [954, 95] on button "button" at bounding box center [946, 92] width 33 height 29
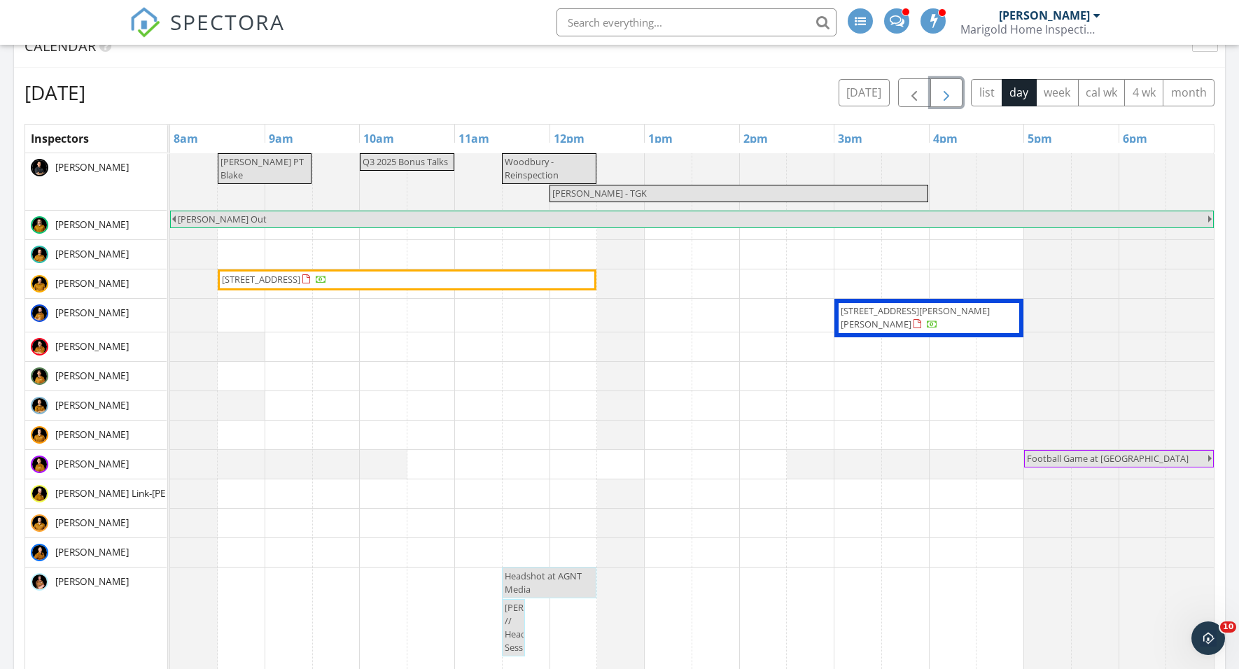
click at [954, 95] on button "button" at bounding box center [946, 92] width 33 height 29
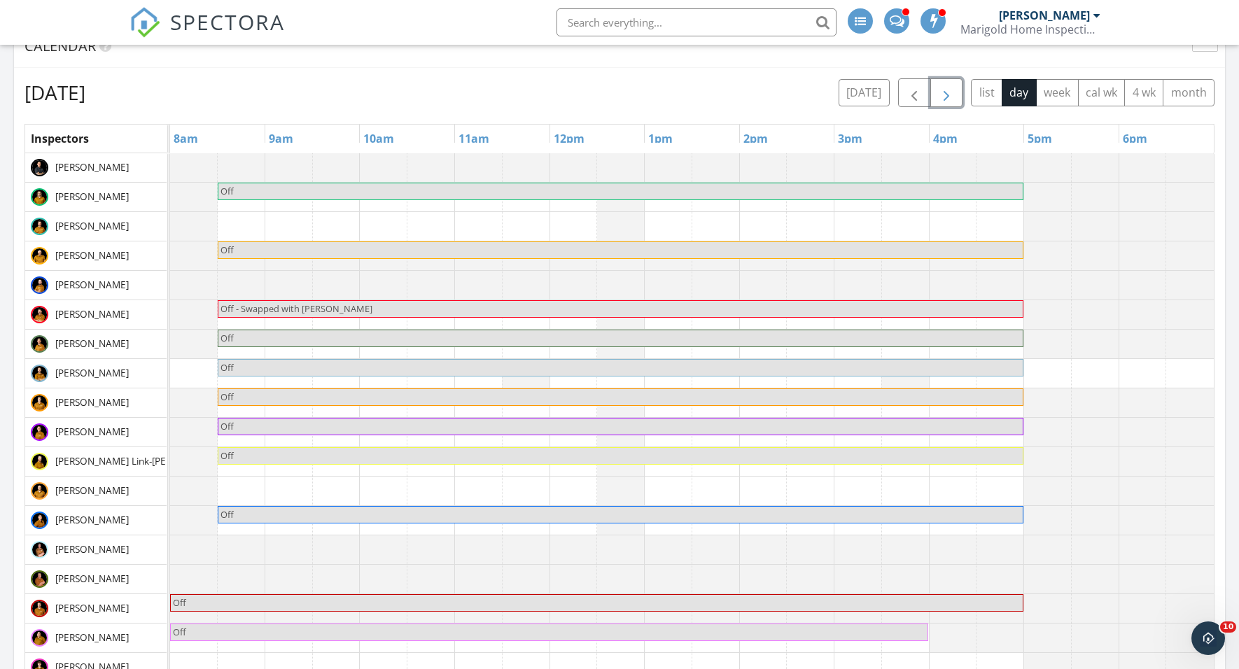
click at [954, 95] on button "button" at bounding box center [946, 92] width 33 height 29
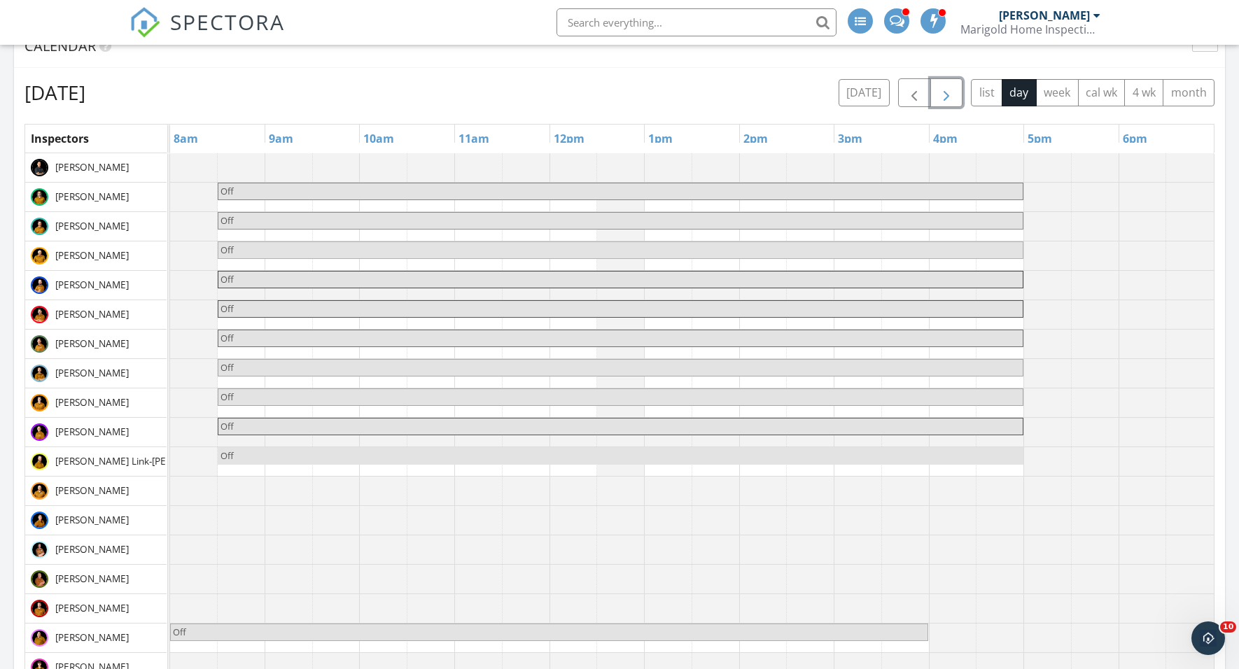
click at [954, 95] on button "button" at bounding box center [946, 92] width 33 height 29
